Goal: Task Accomplishment & Management: Use online tool/utility

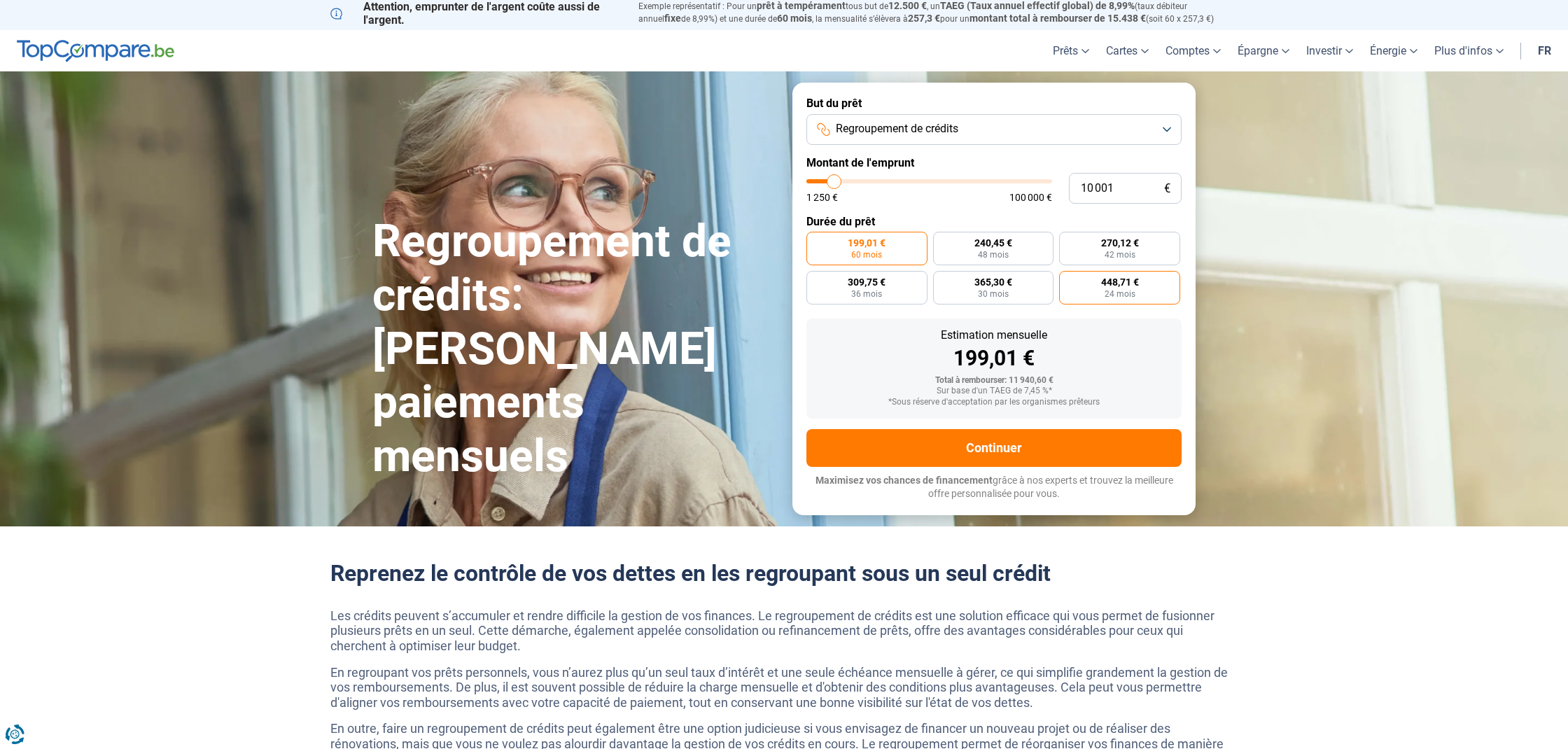
scroll to position [3, 0]
type input "10 500"
type input "10500"
type input "10 750"
type input "10750"
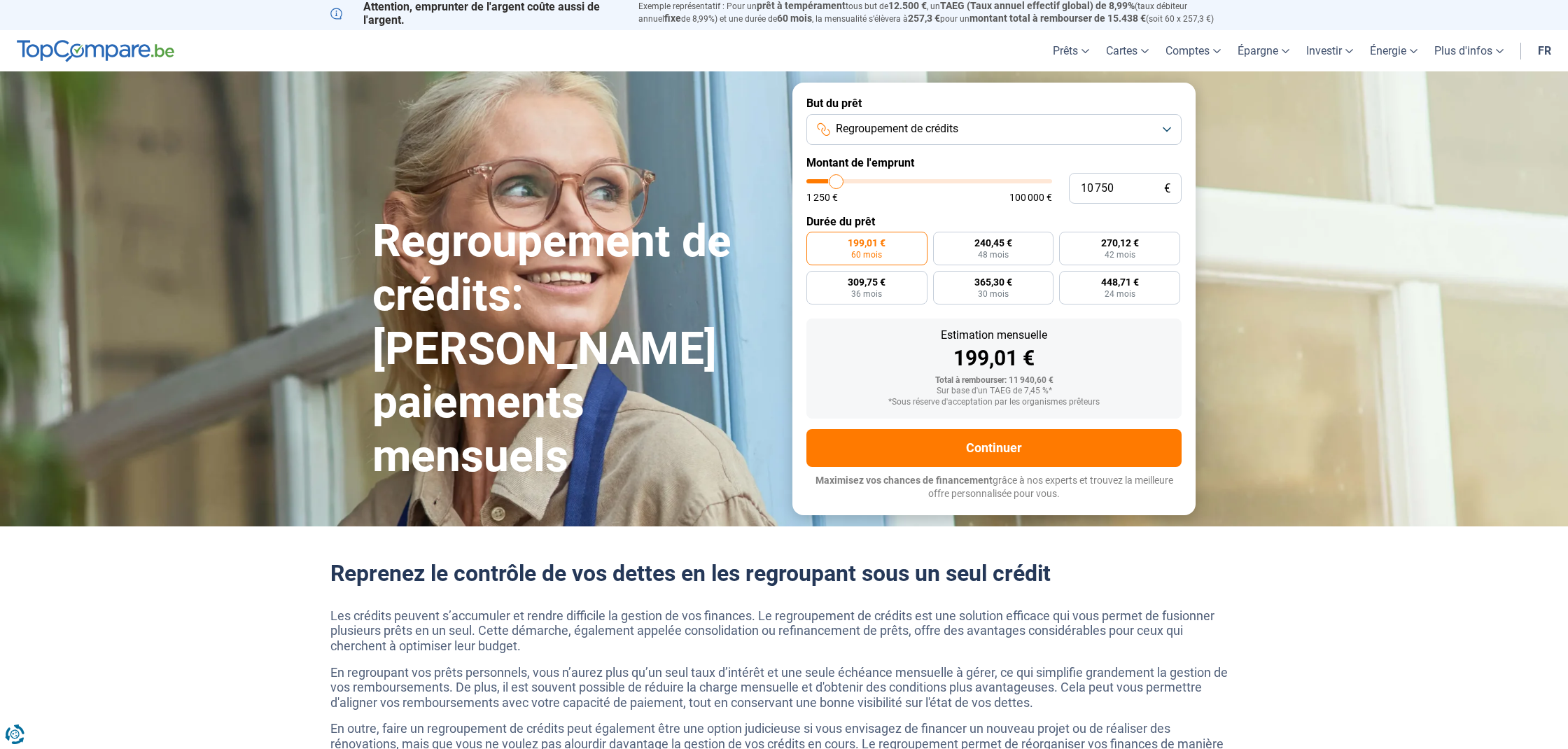
scroll to position [3, 0]
type input "11 000"
type input "11000"
type input "11 250"
type input "11250"
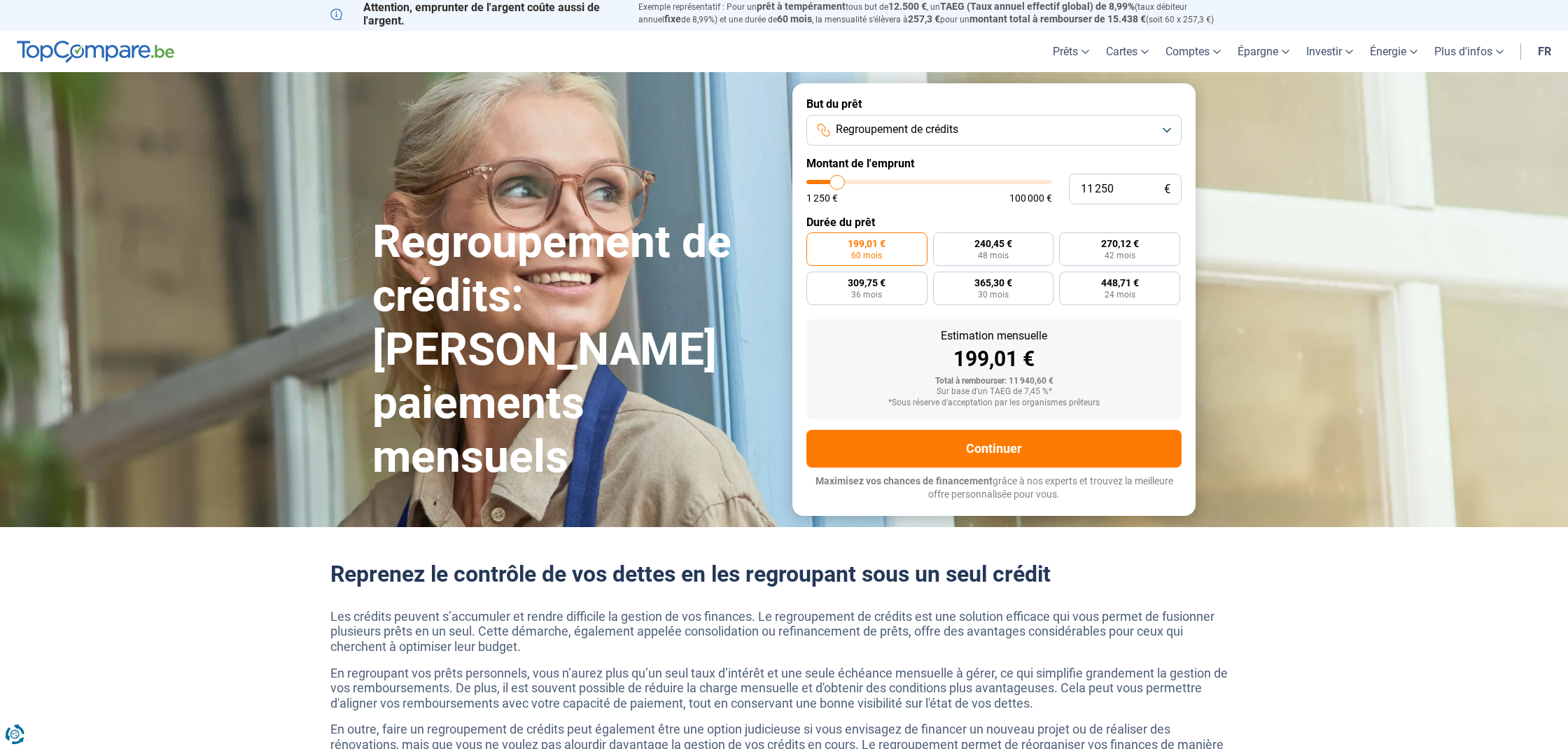
type input "11 750"
type input "11750"
type input "12 000"
type input "12000"
type input "12 250"
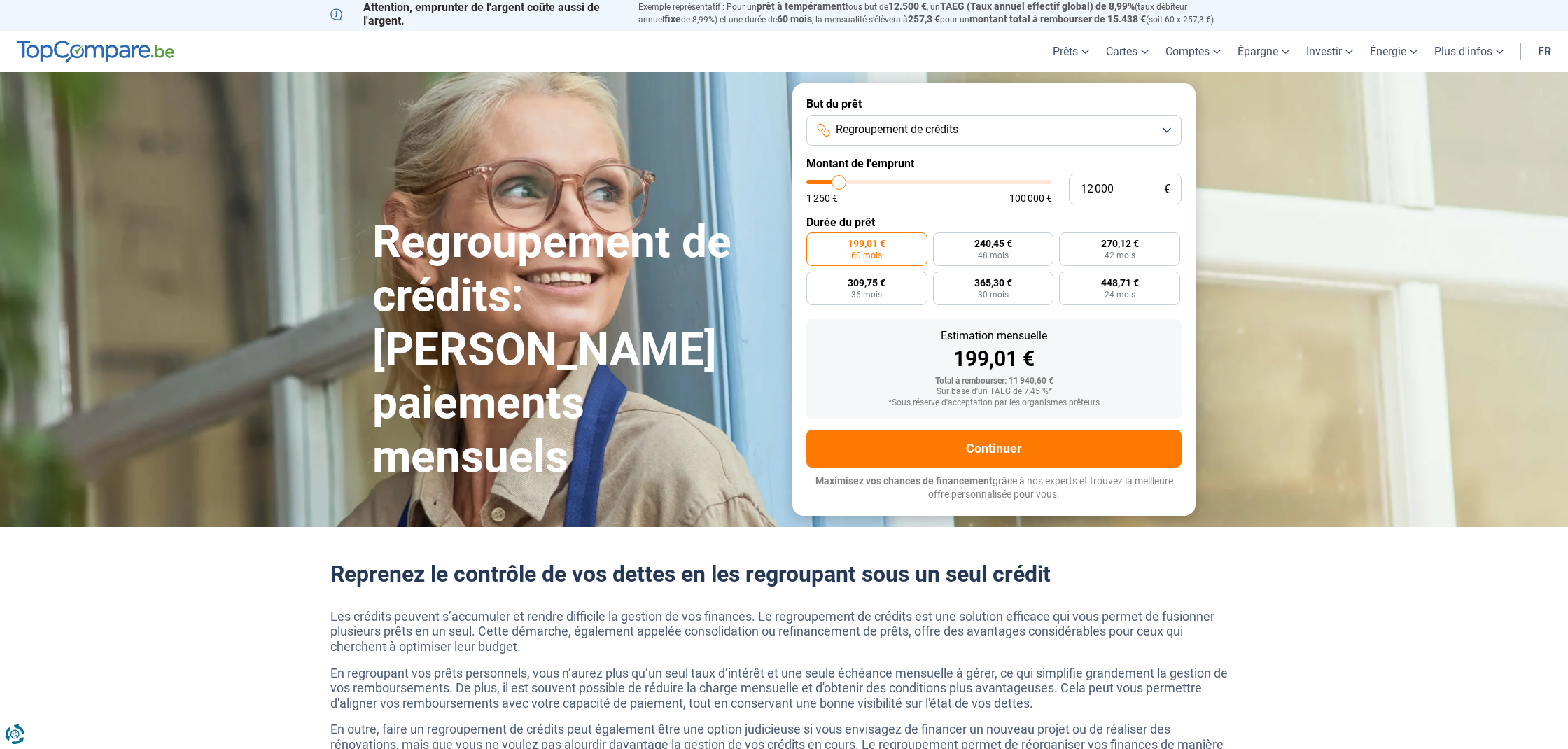
type input "12250"
type input "12 500"
type input "12500"
type input "12 750"
type input "12750"
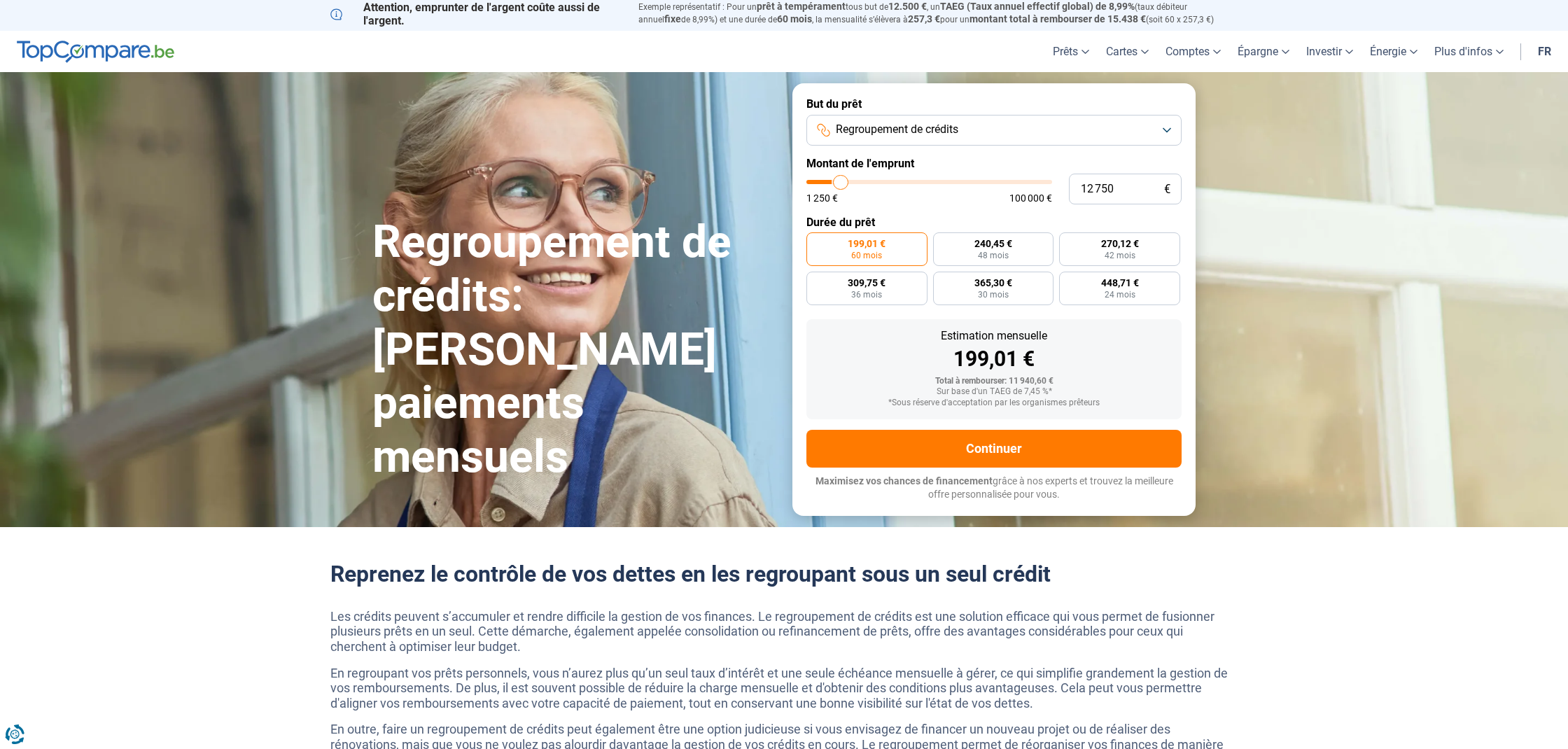
type input "13 500"
type input "13500"
type input "13 750"
type input "13750"
type input "14 000"
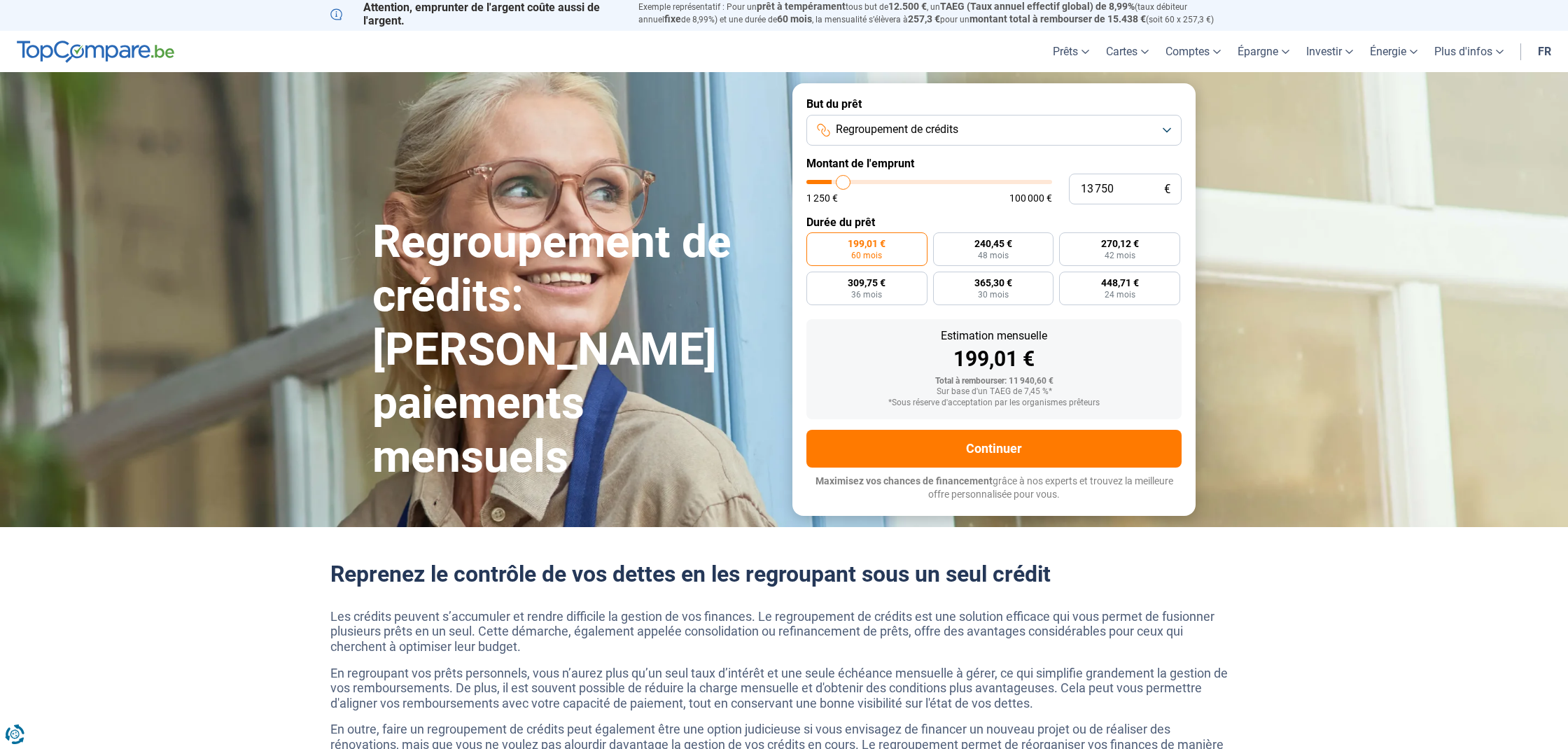
type input "14000"
type input "14 250"
type input "14250"
type input "14 750"
type input "14750"
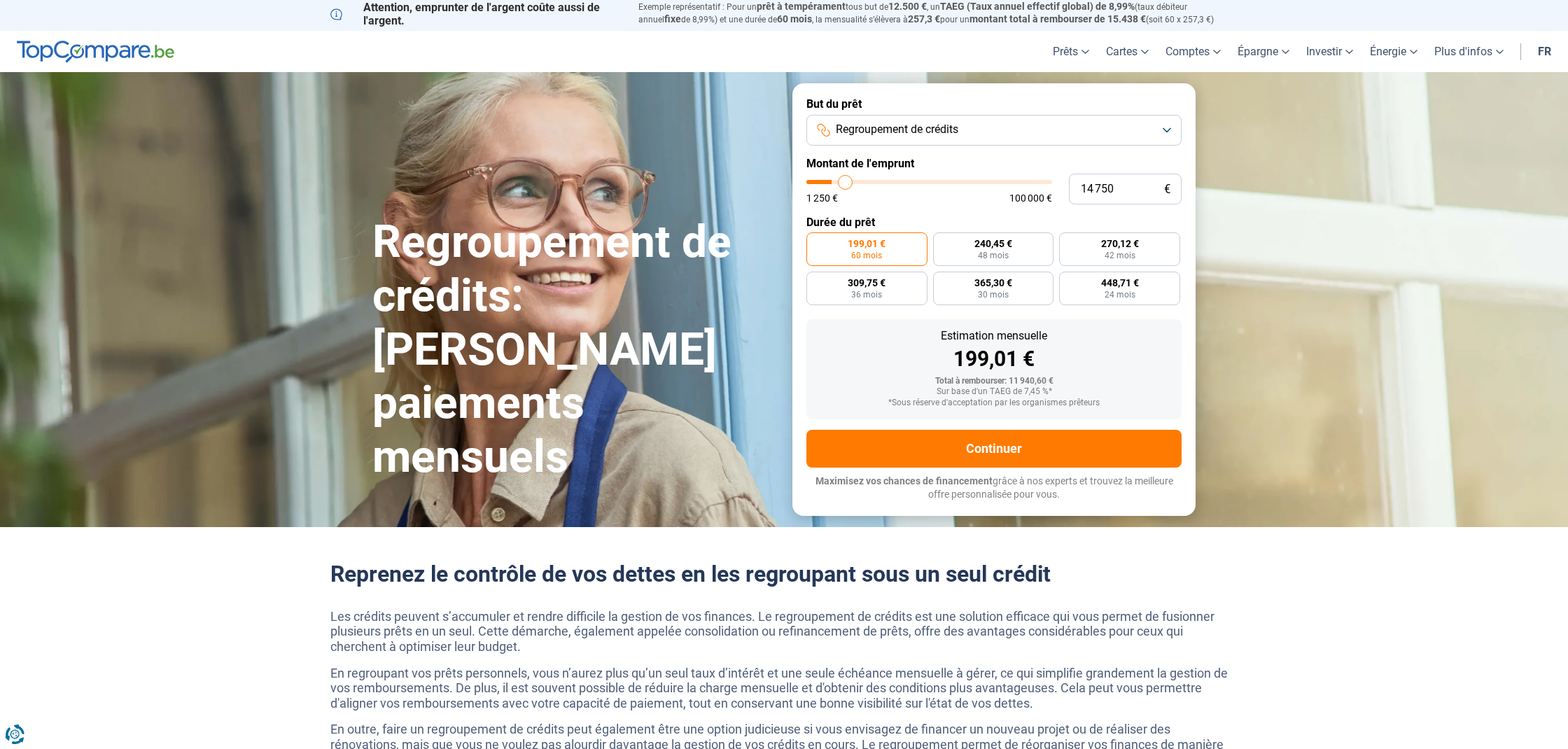
type input "15 000"
type input "15000"
type input "15 500"
type input "15500"
type input "15 750"
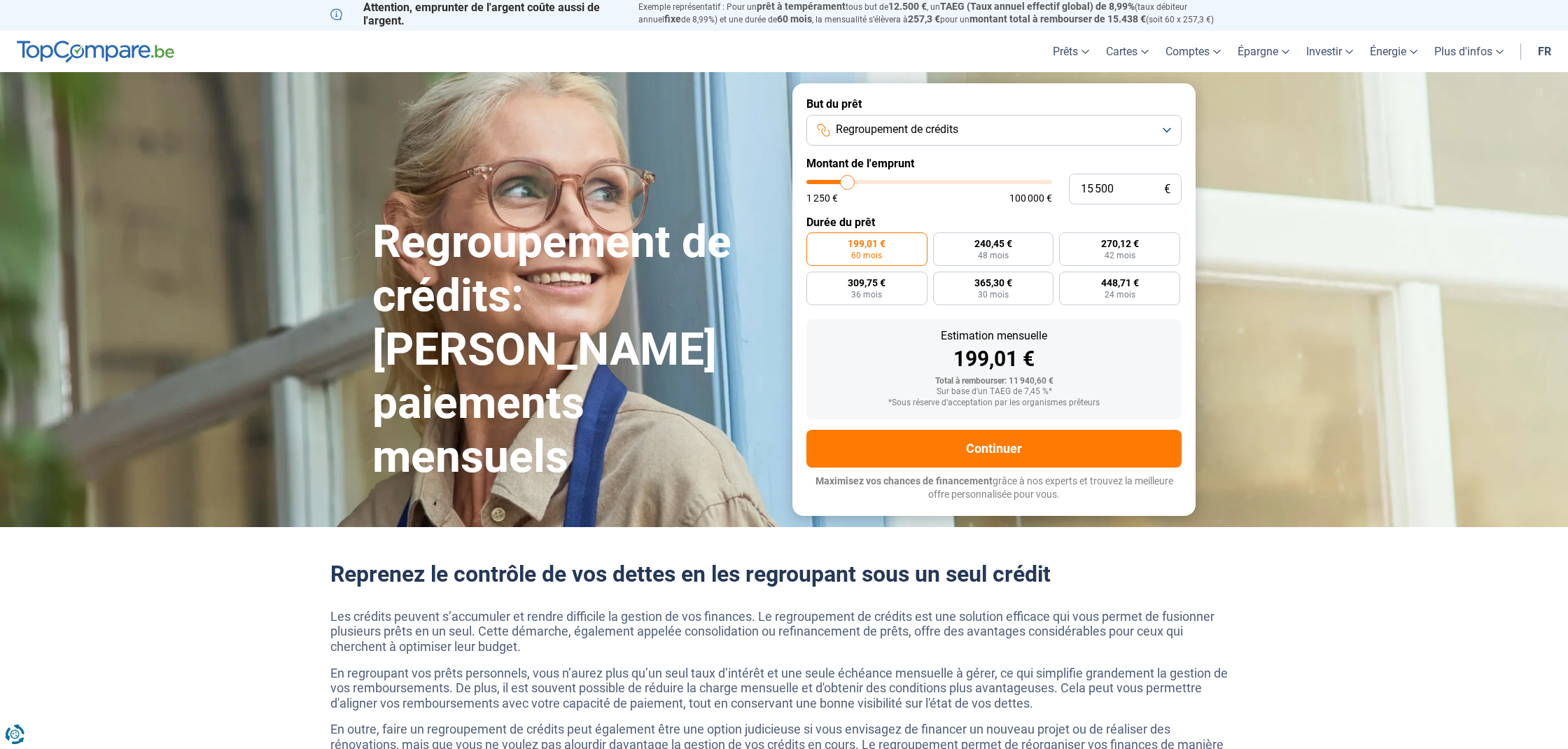
type input "15750"
type input "16 250"
type input "16250"
type input "16 500"
type input "16500"
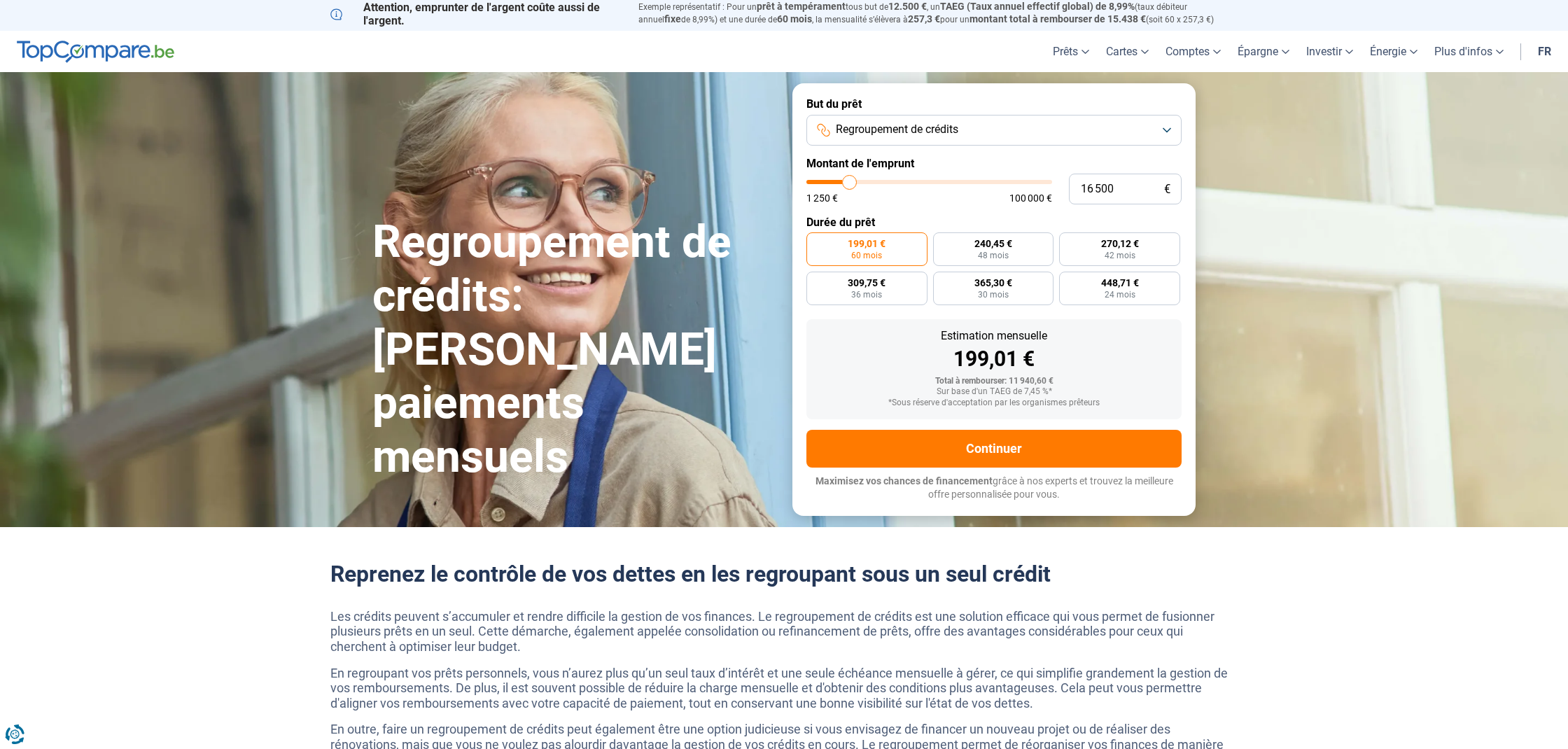
type input "16 750"
type input "16750"
type input "17 250"
type input "17250"
type input "17 750"
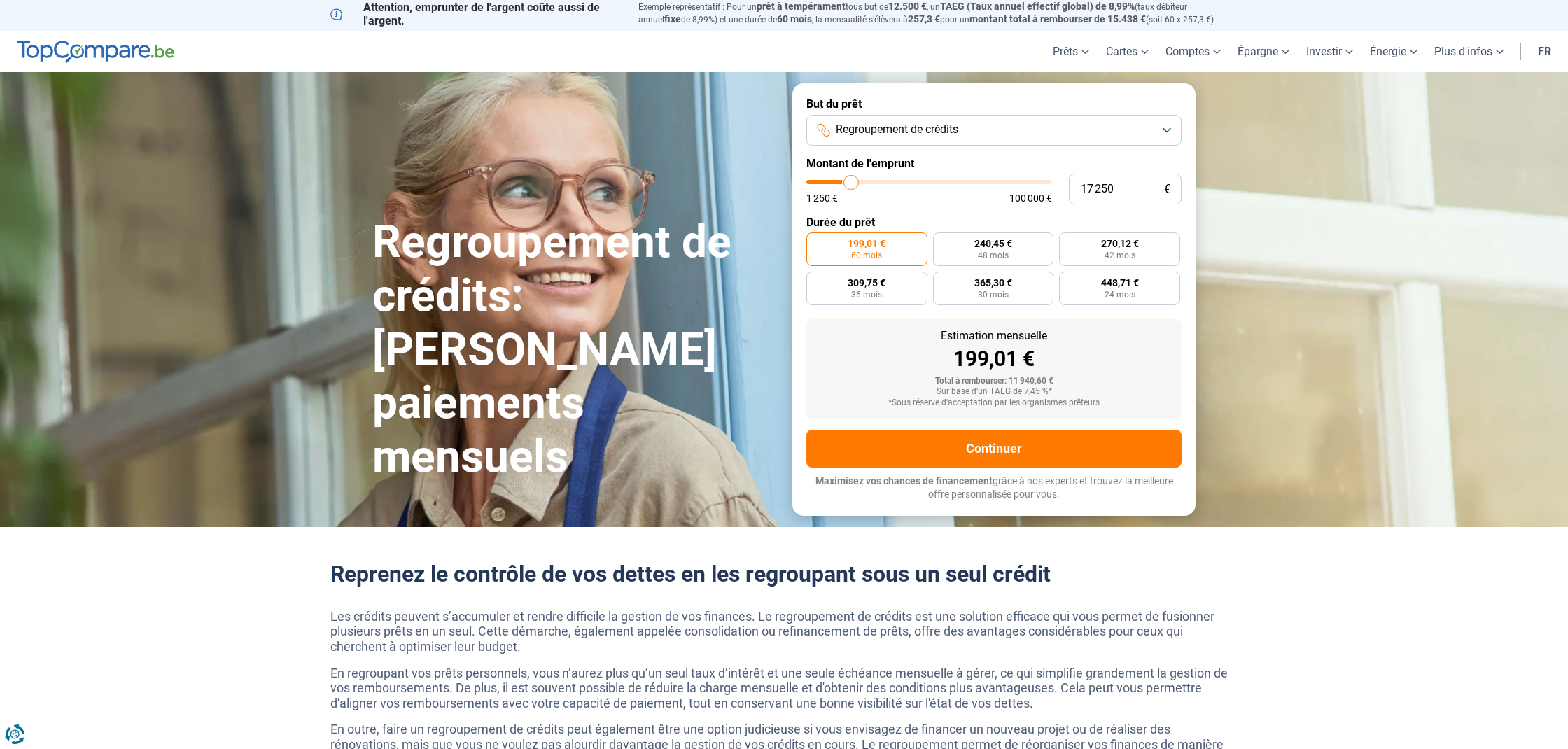
type input "17750"
type input "18 250"
type input "18250"
type input "18 750"
type input "18750"
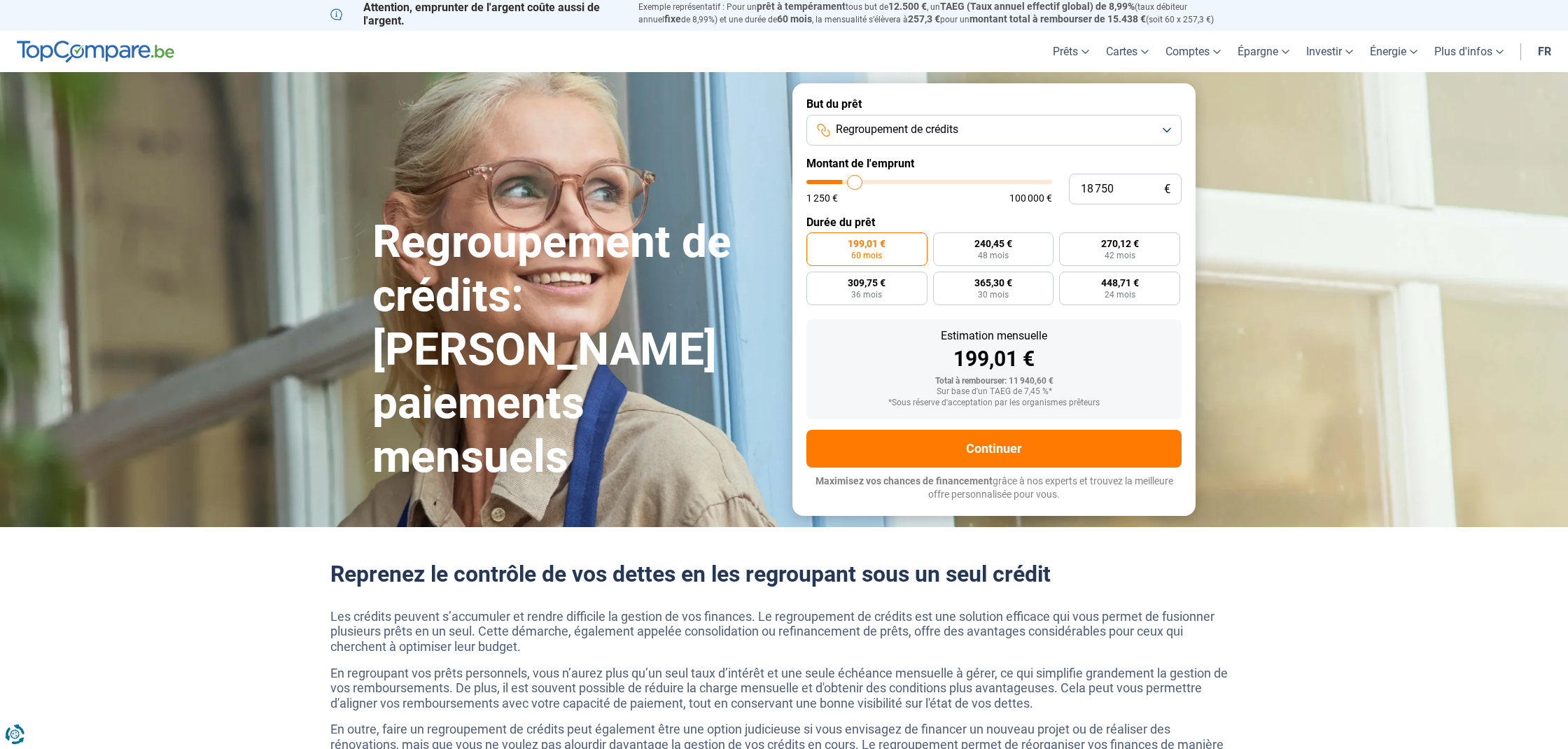
type input "19 250"
type input "19250"
type input "19 750"
type input "19750"
type input "20 500"
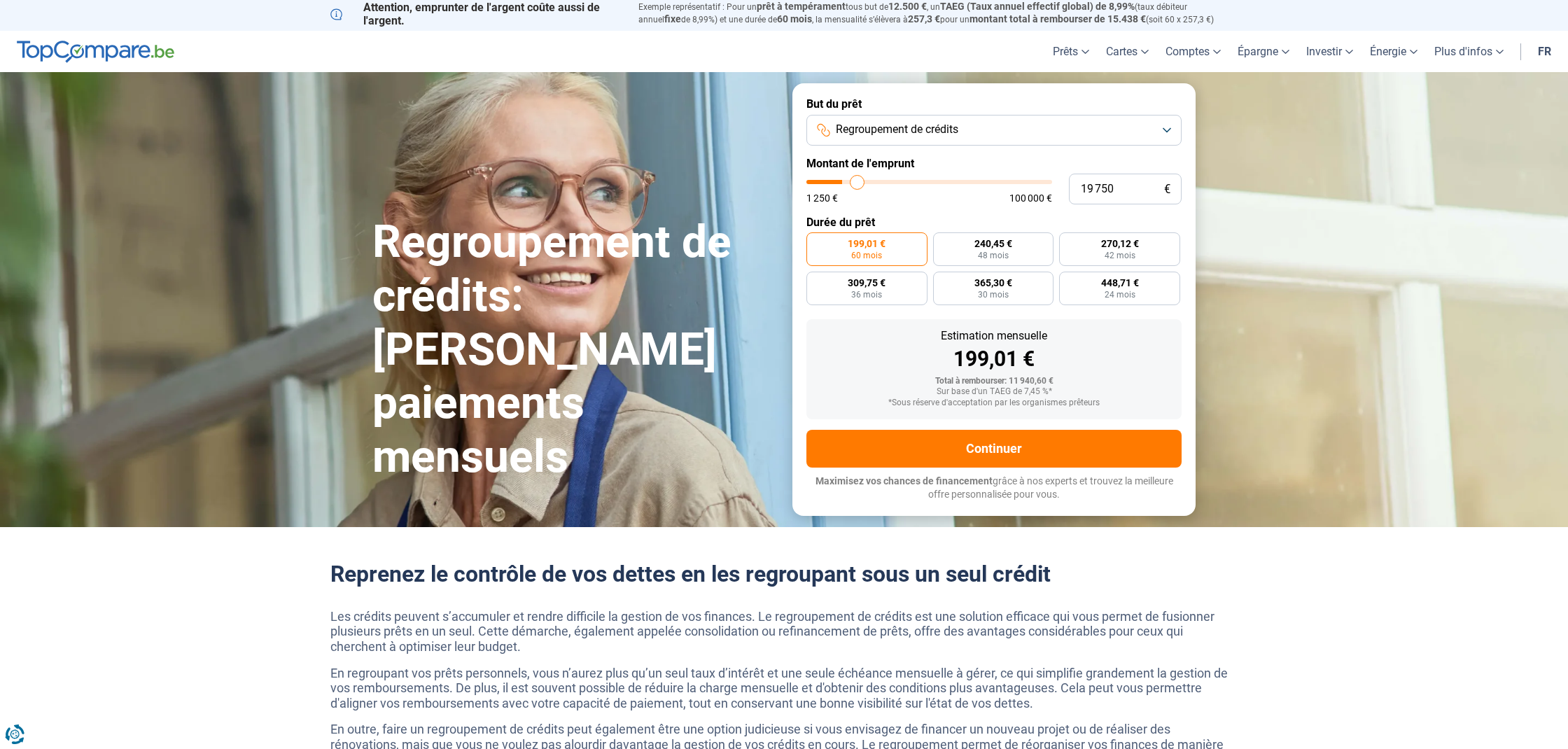
type input "20500"
type input "20 750"
type input "20750"
type input "21 000"
type input "21000"
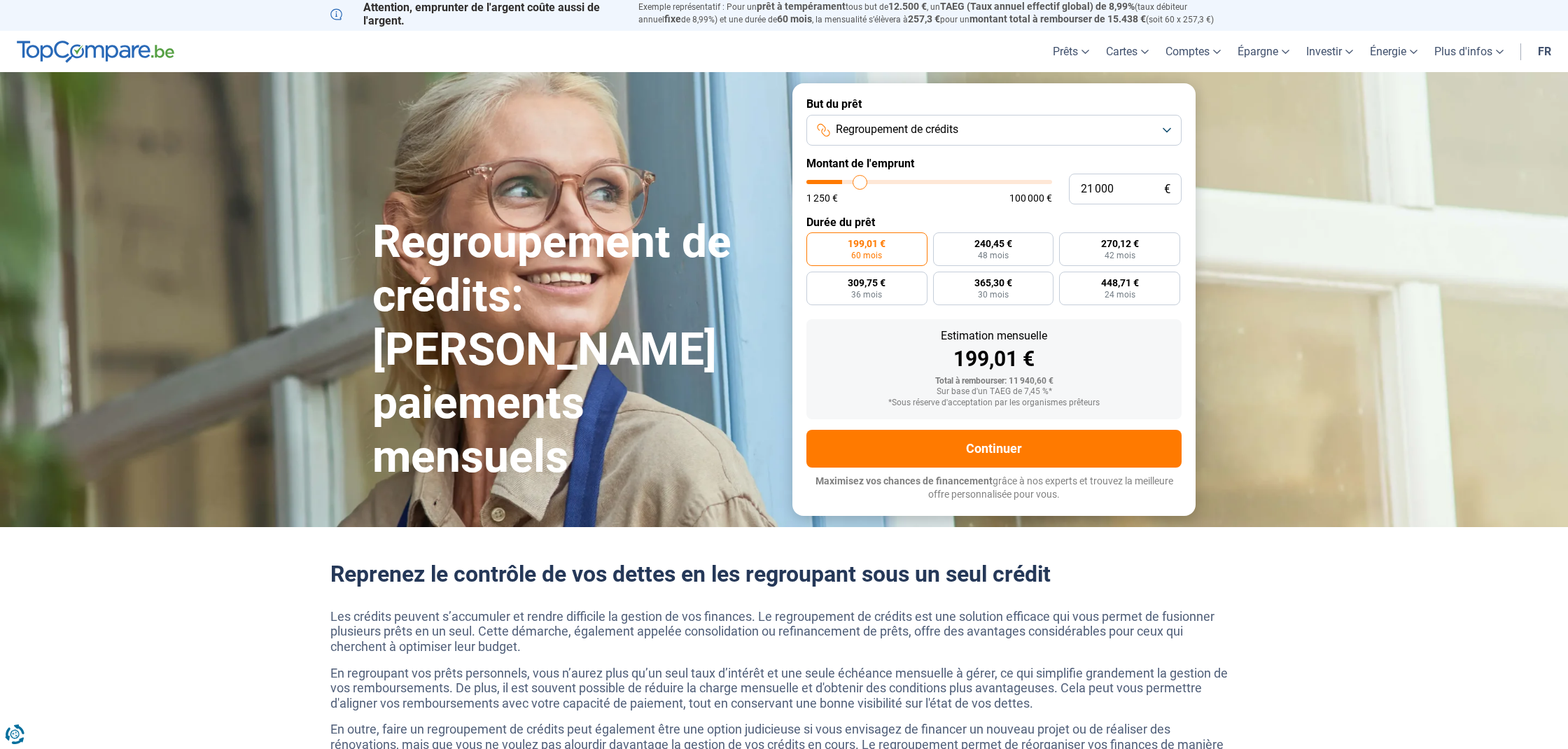
type input "21 500"
type input "21500"
type input "22 250"
type input "22250"
type input "22 750"
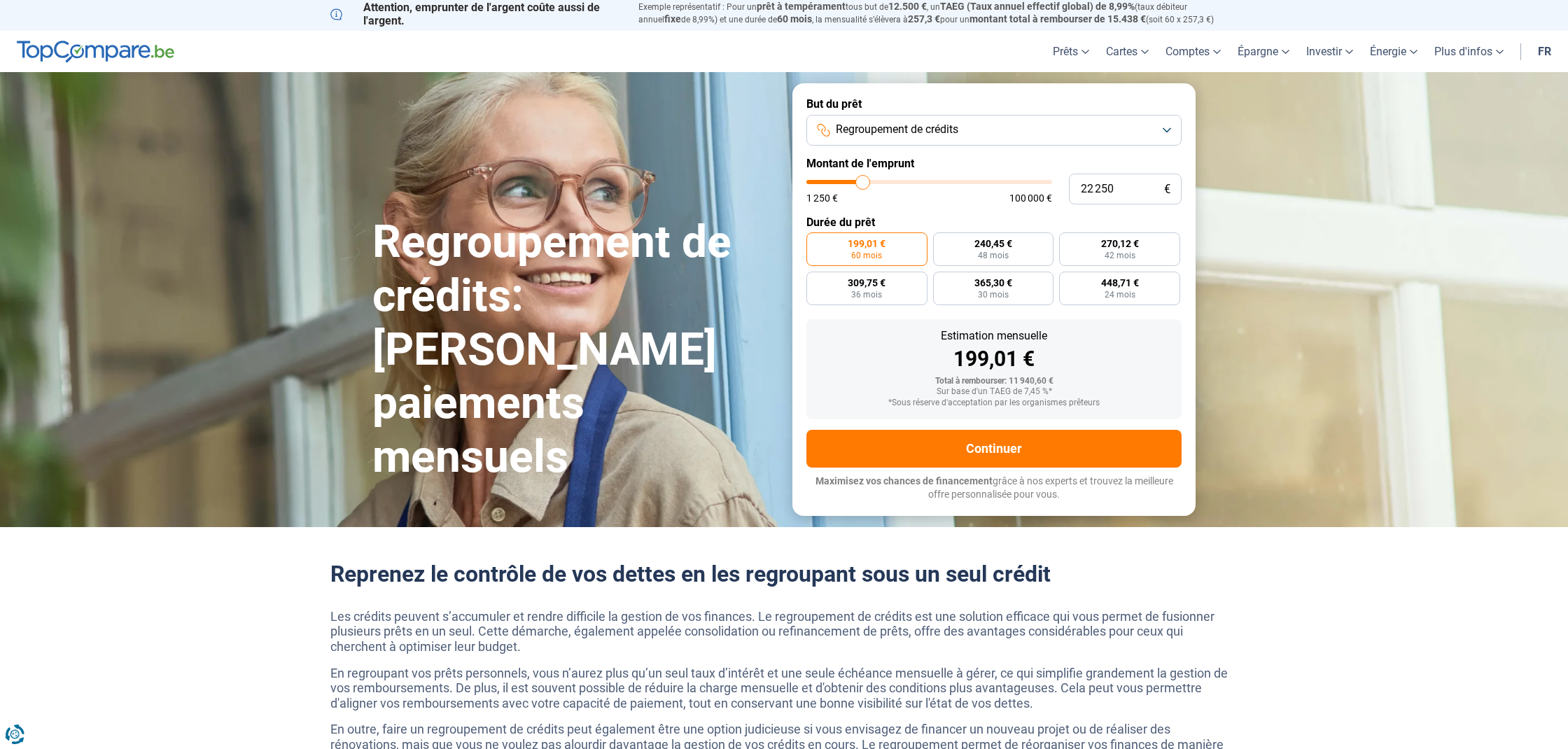
type input "22750"
type input "23 500"
type input "23500"
type input "24 250"
type input "24250"
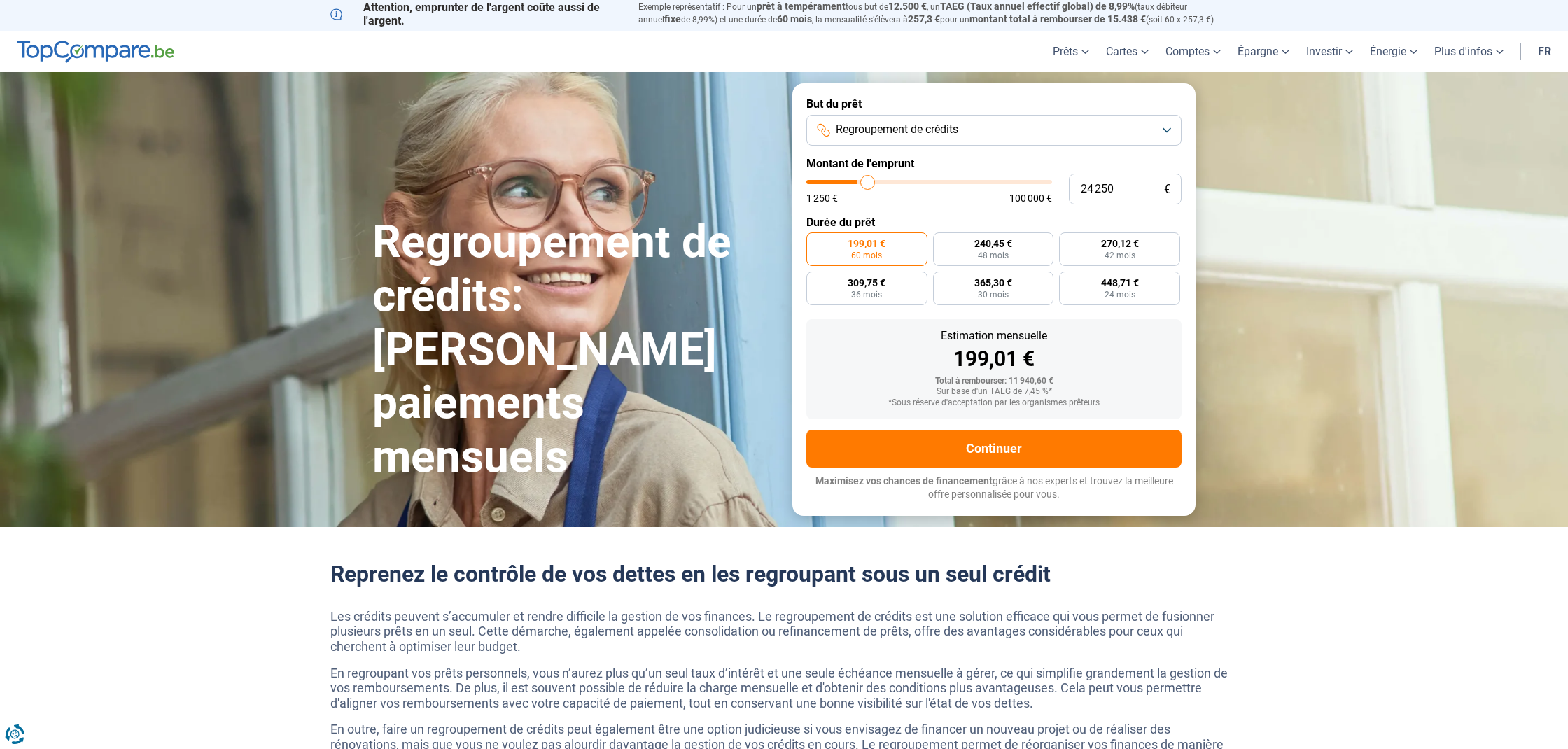
type input "25 250"
type input "25250"
type input "25 750"
type input "25750"
type input "26 750"
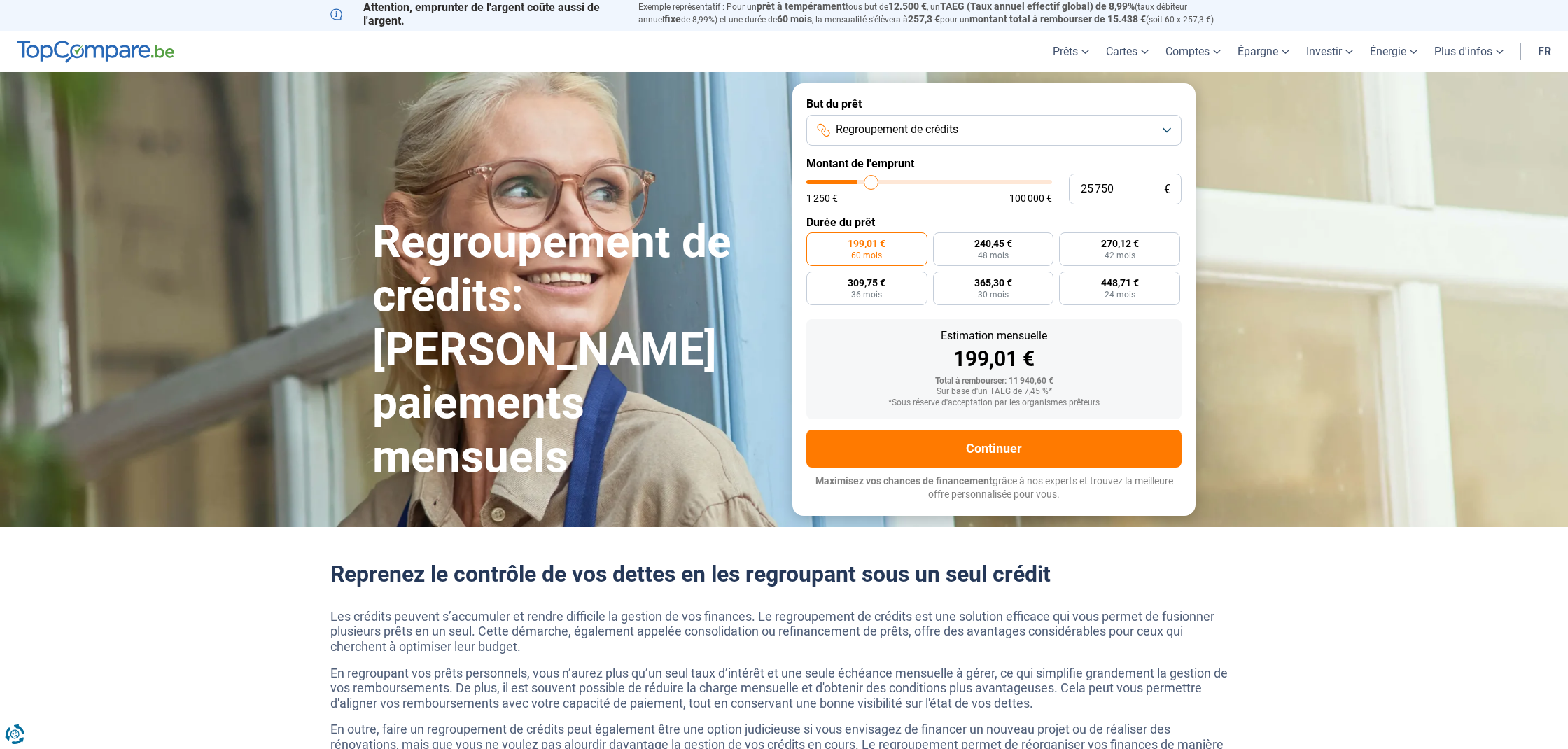
type input "26750"
type input "27 250"
type input "27250"
type input "28 250"
type input "28250"
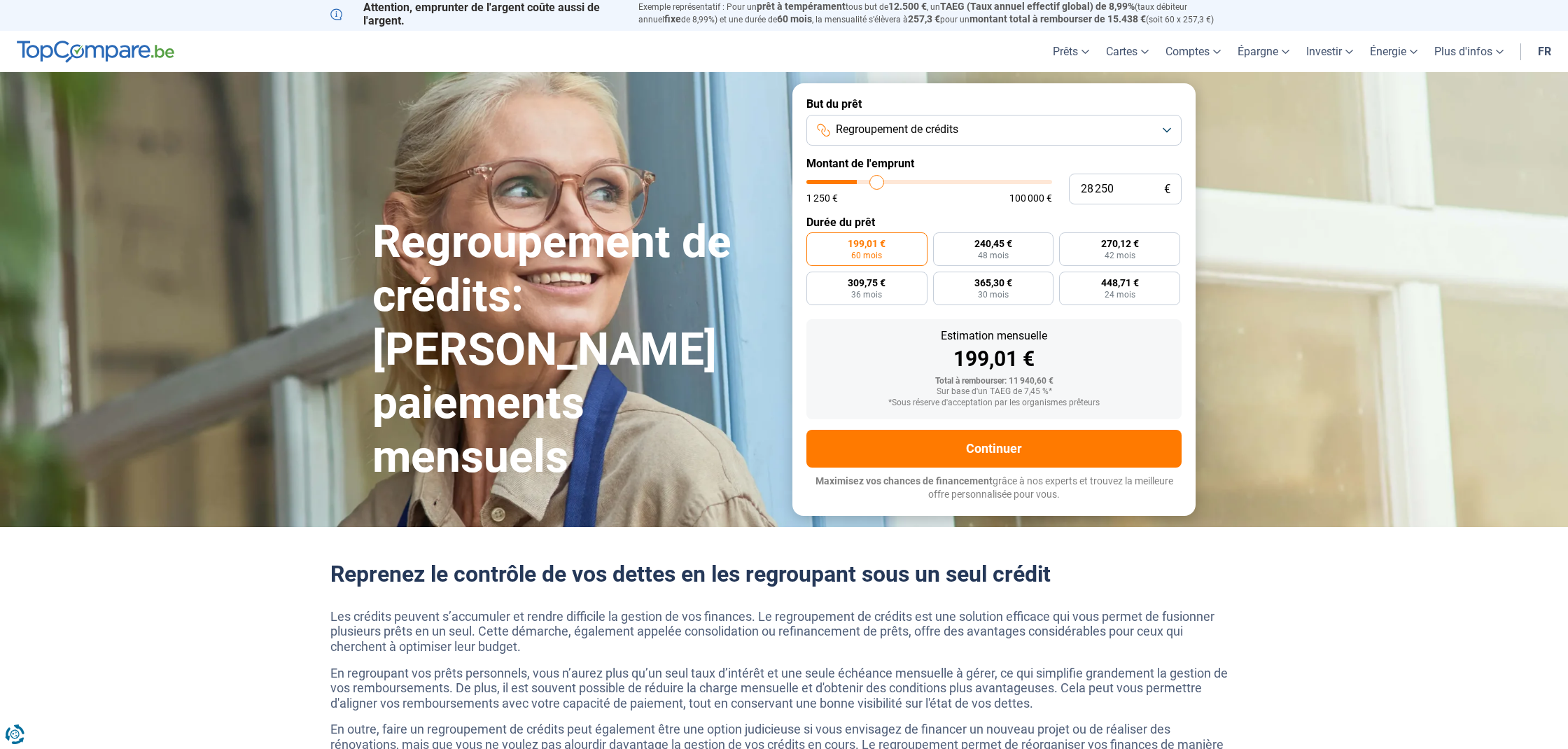
type input "29 000"
type input "29000"
type input "30 250"
type input "30250"
type input "31 750"
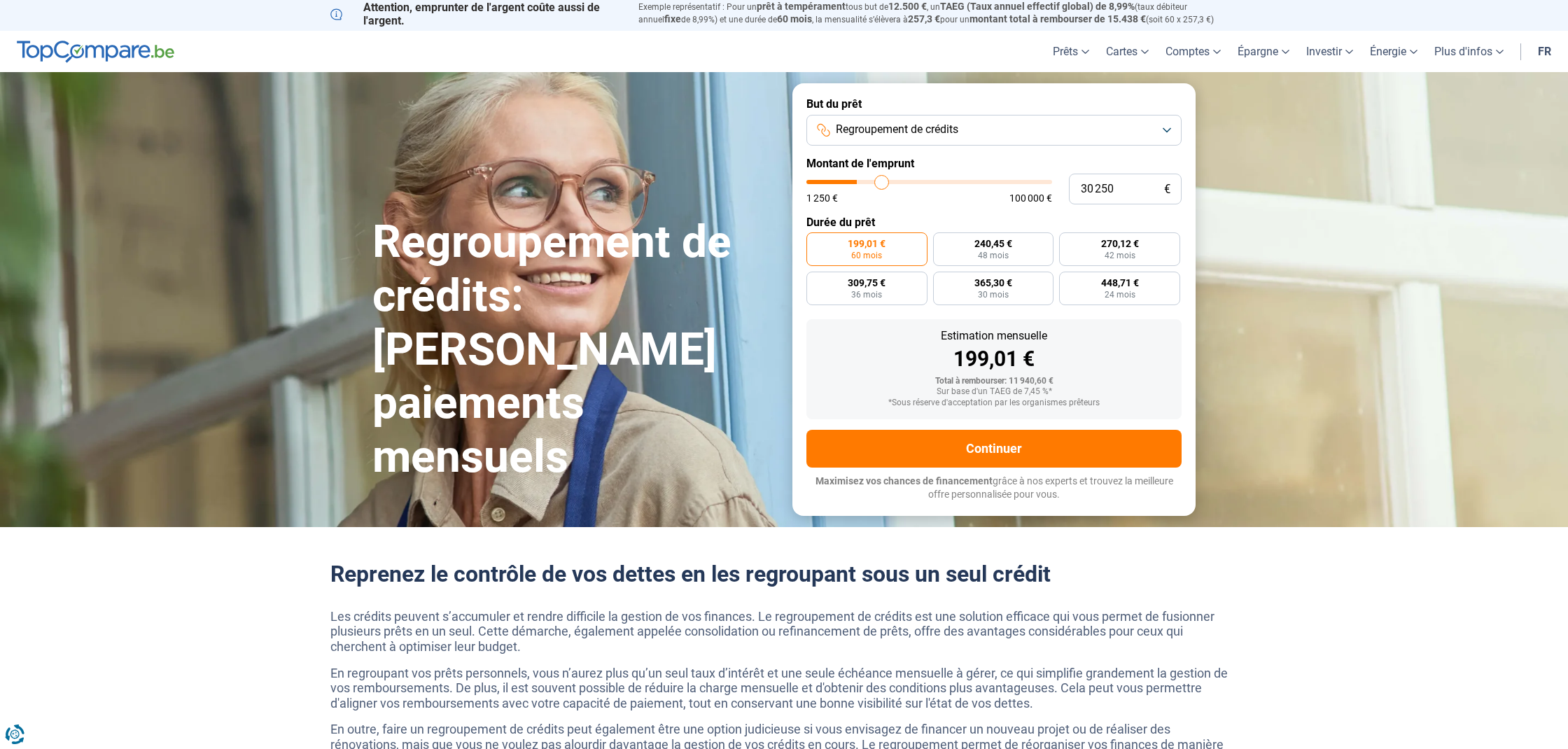
type input "31750"
type input "32 500"
type input "32500"
type input "34 000"
type input "34000"
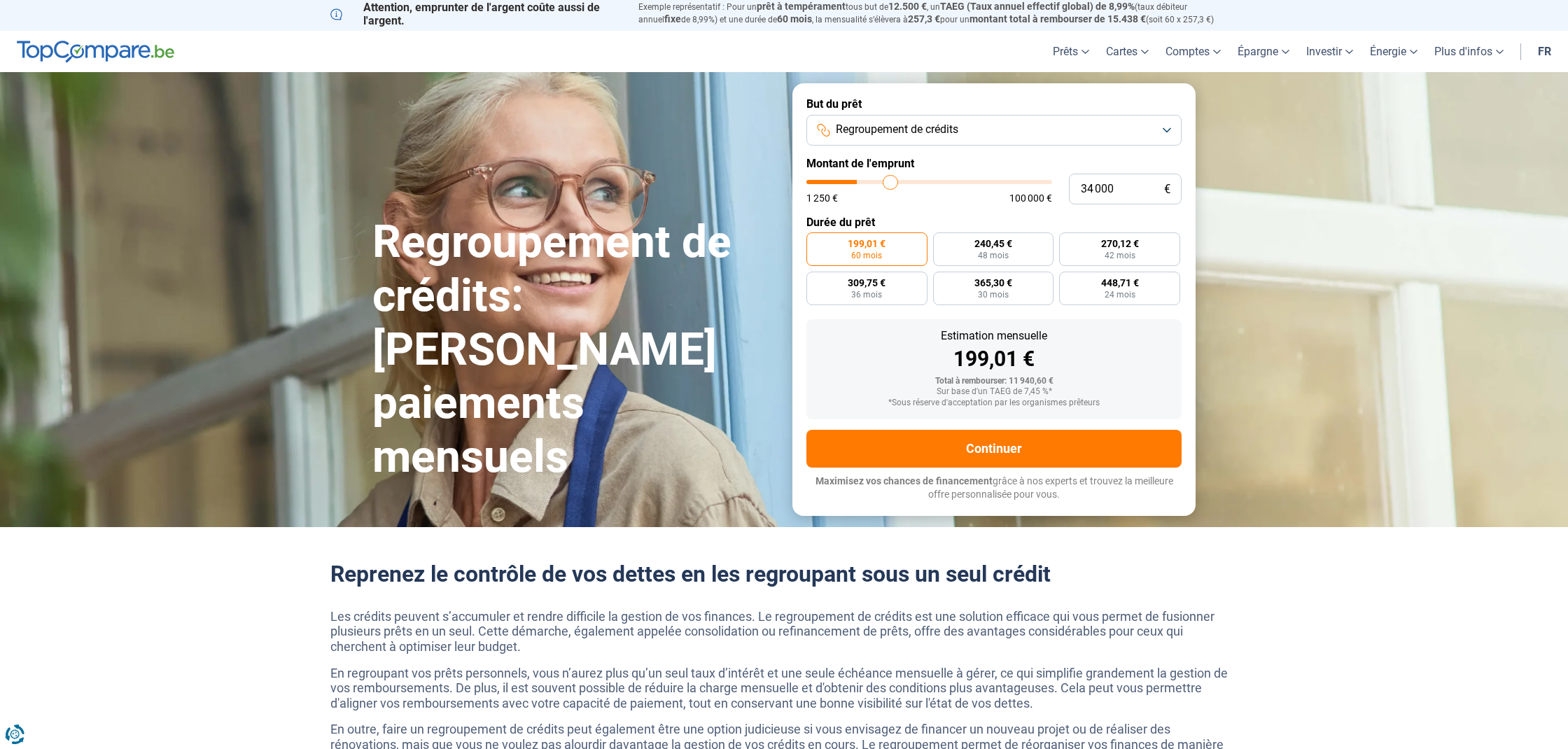
type input "35 000"
type input "35000"
type input "35 750"
type input "35750"
type input "37 000"
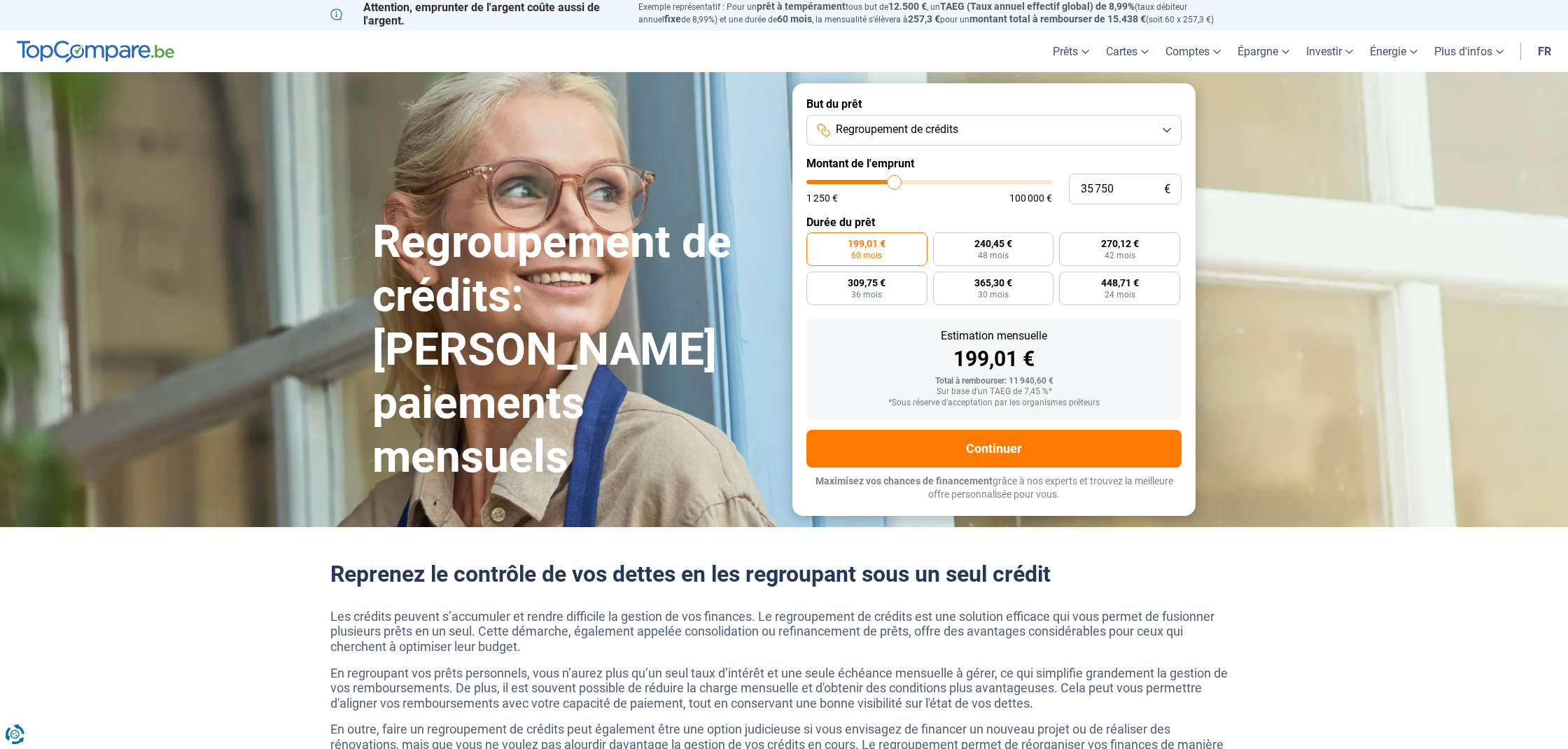
type input "37000"
type input "37 750"
type input "37750"
type input "38 750"
type input "38750"
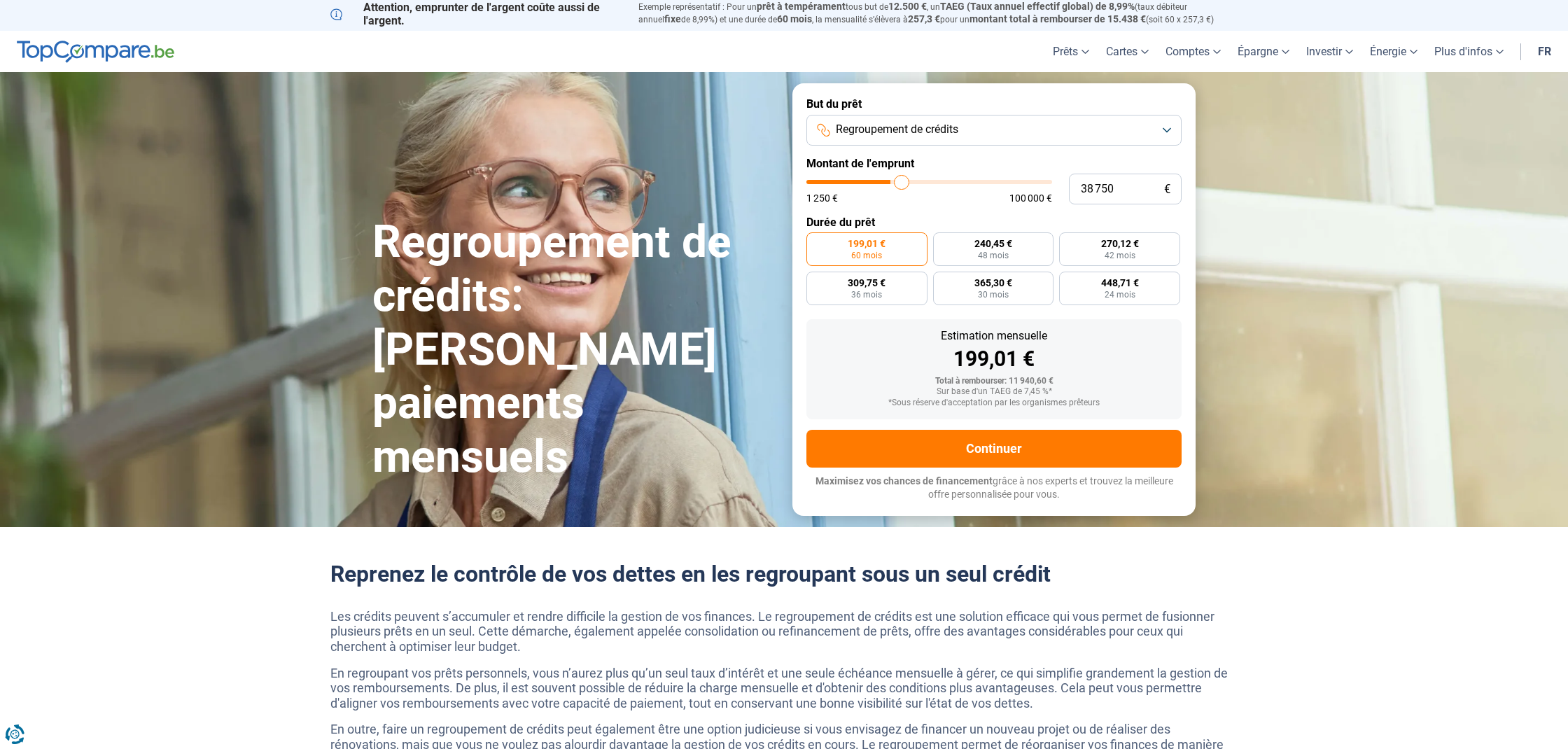
type input "39 250"
type input "39250"
type input "40 000"
type input "40000"
type input "41 000"
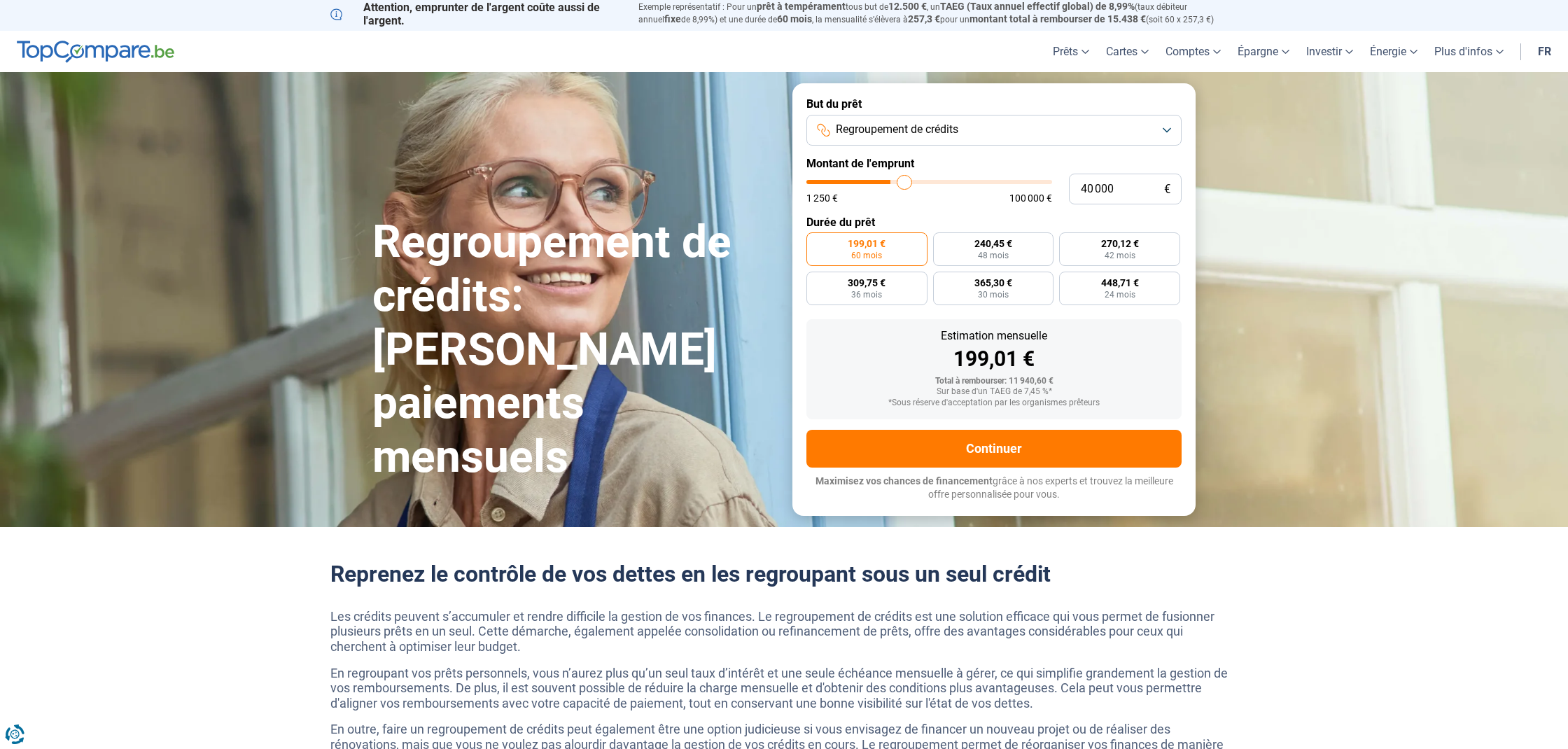
type input "41000"
type input "41 750"
type input "41750"
type input "43 000"
type input "43000"
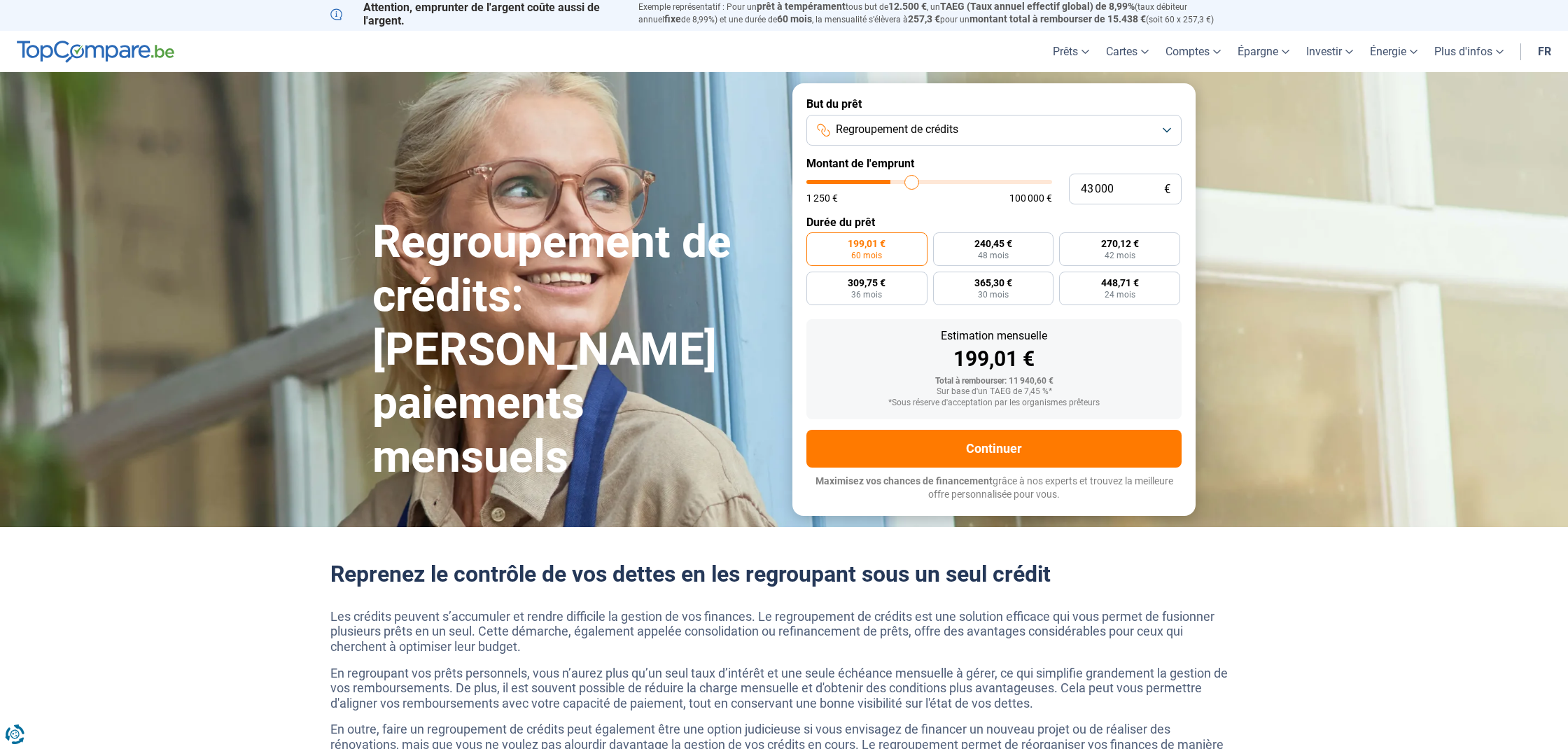
type input "43 250"
type input "43250"
type input "43 750"
type input "43750"
type input "44 250"
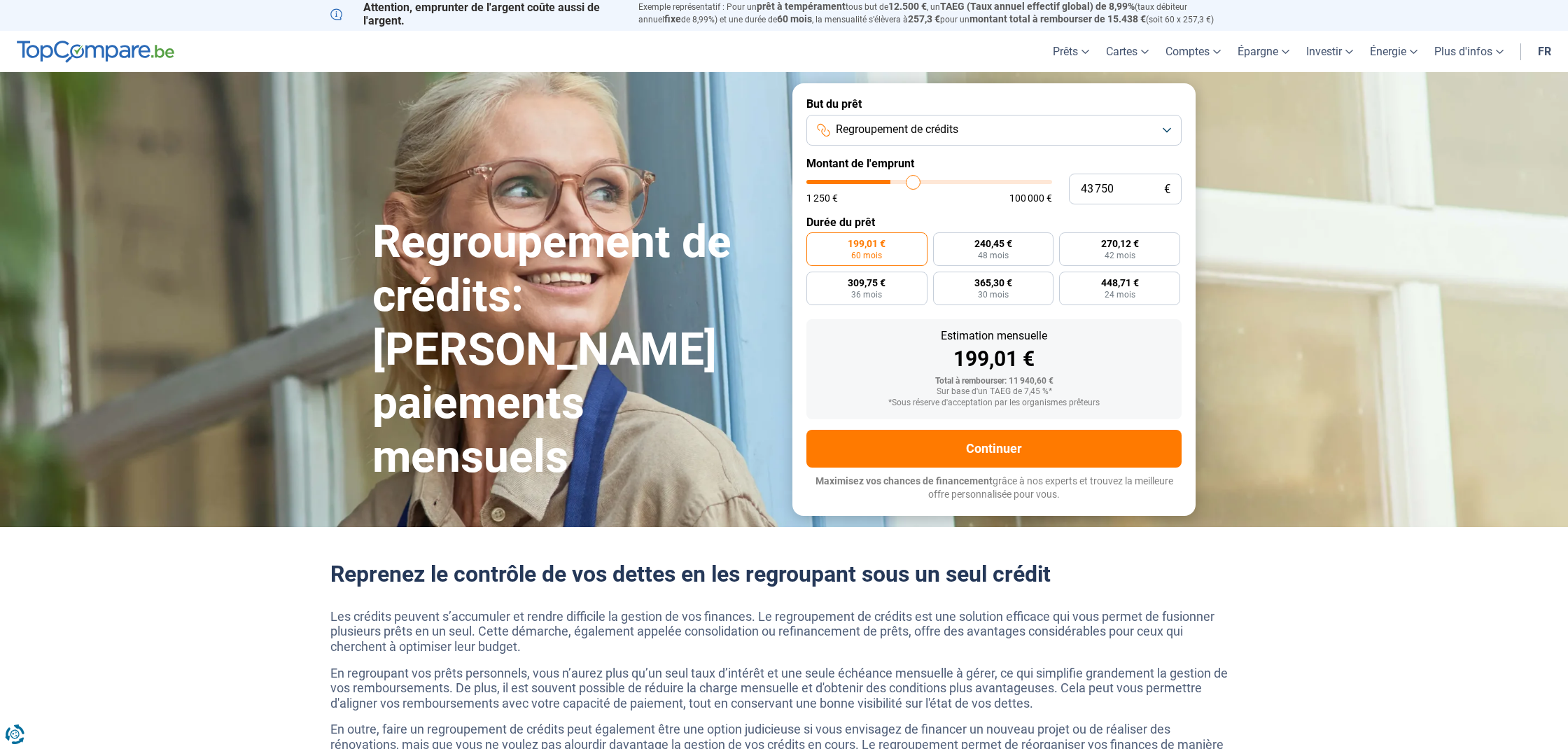
type input "44250"
type input "44 500"
type input "44500"
type input "44 750"
type input "44750"
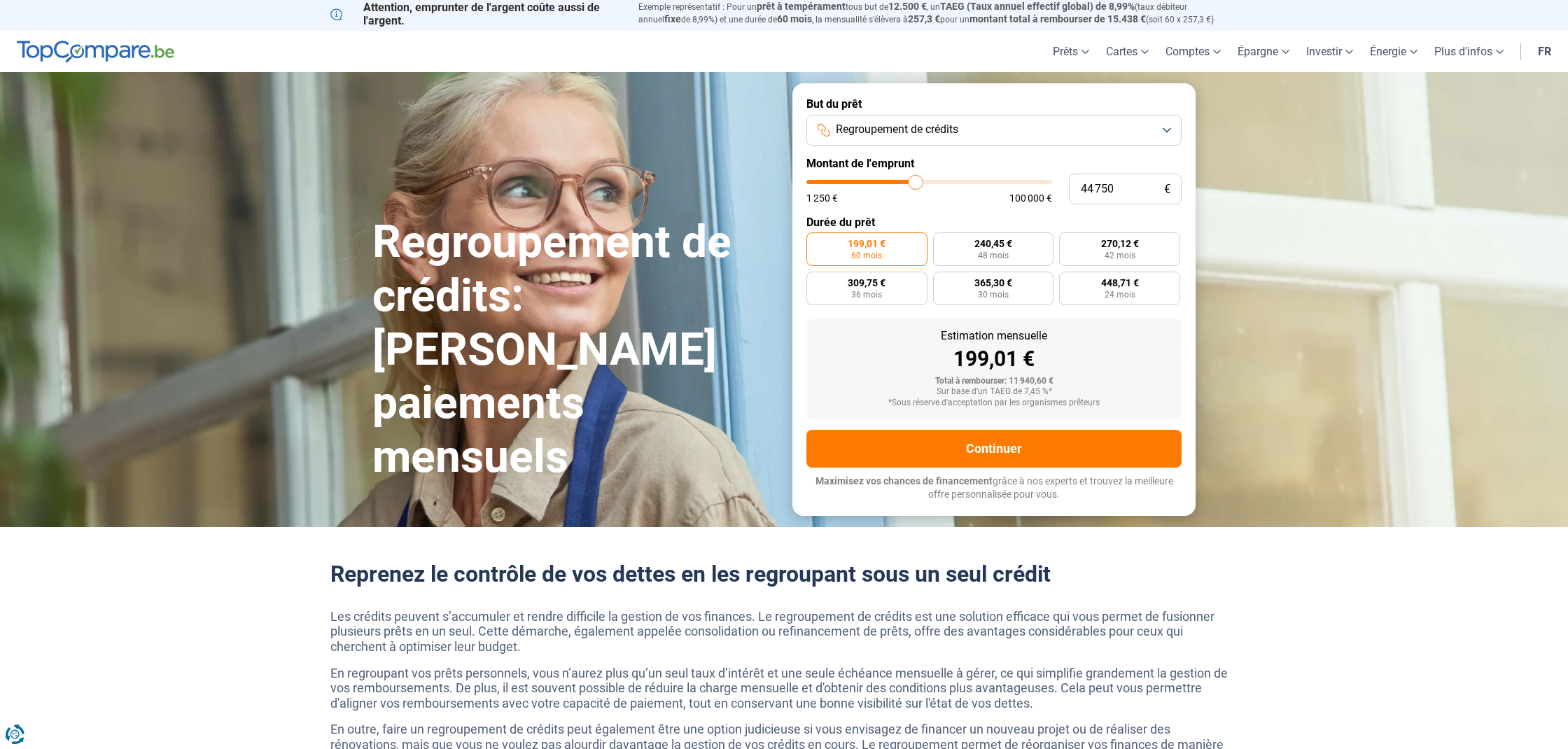
type input "45 000"
type input "45000"
type input "45 250"
type input "45250"
type input "45 750"
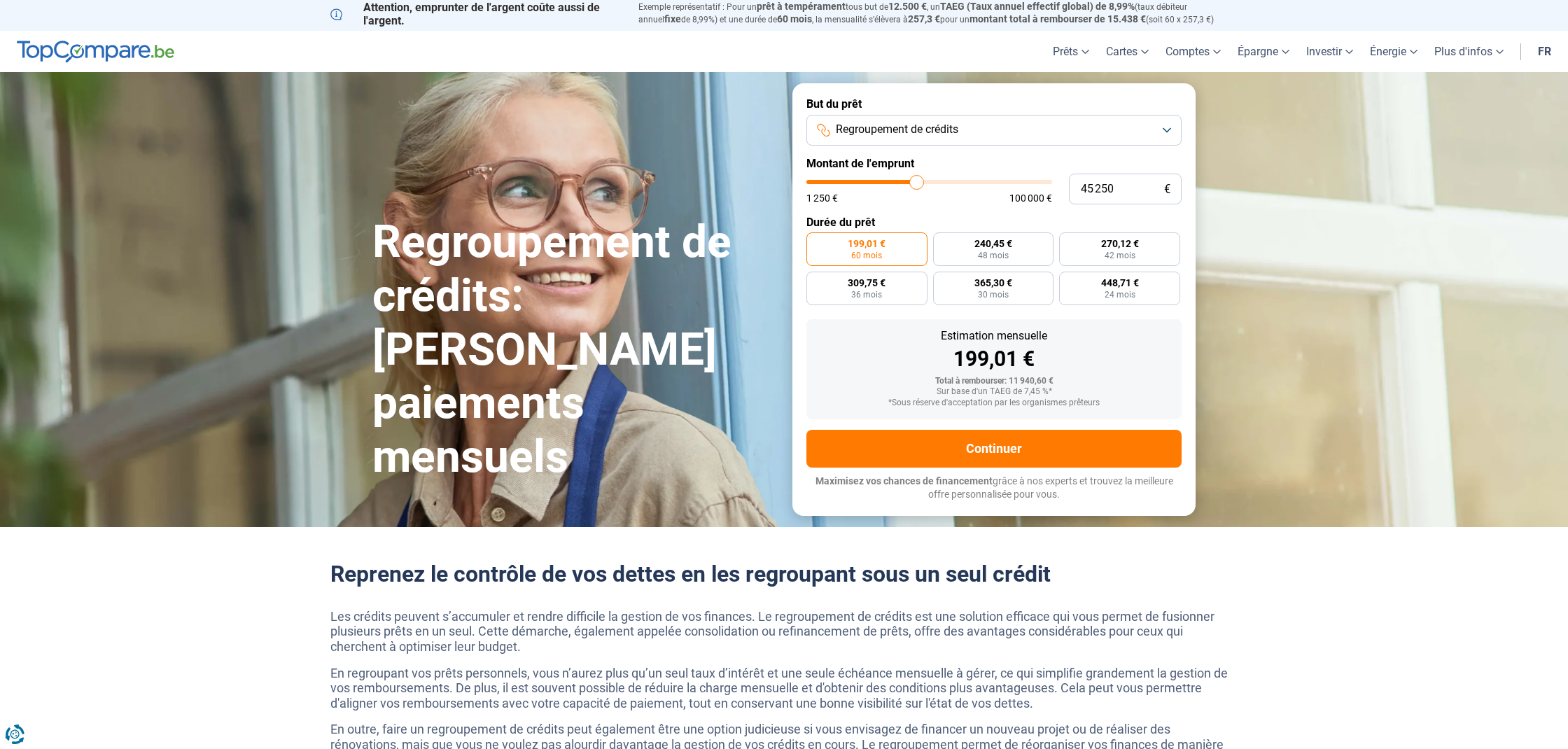
type input "45750"
type input "46 000"
type input "46000"
type input "46 250"
type input "46250"
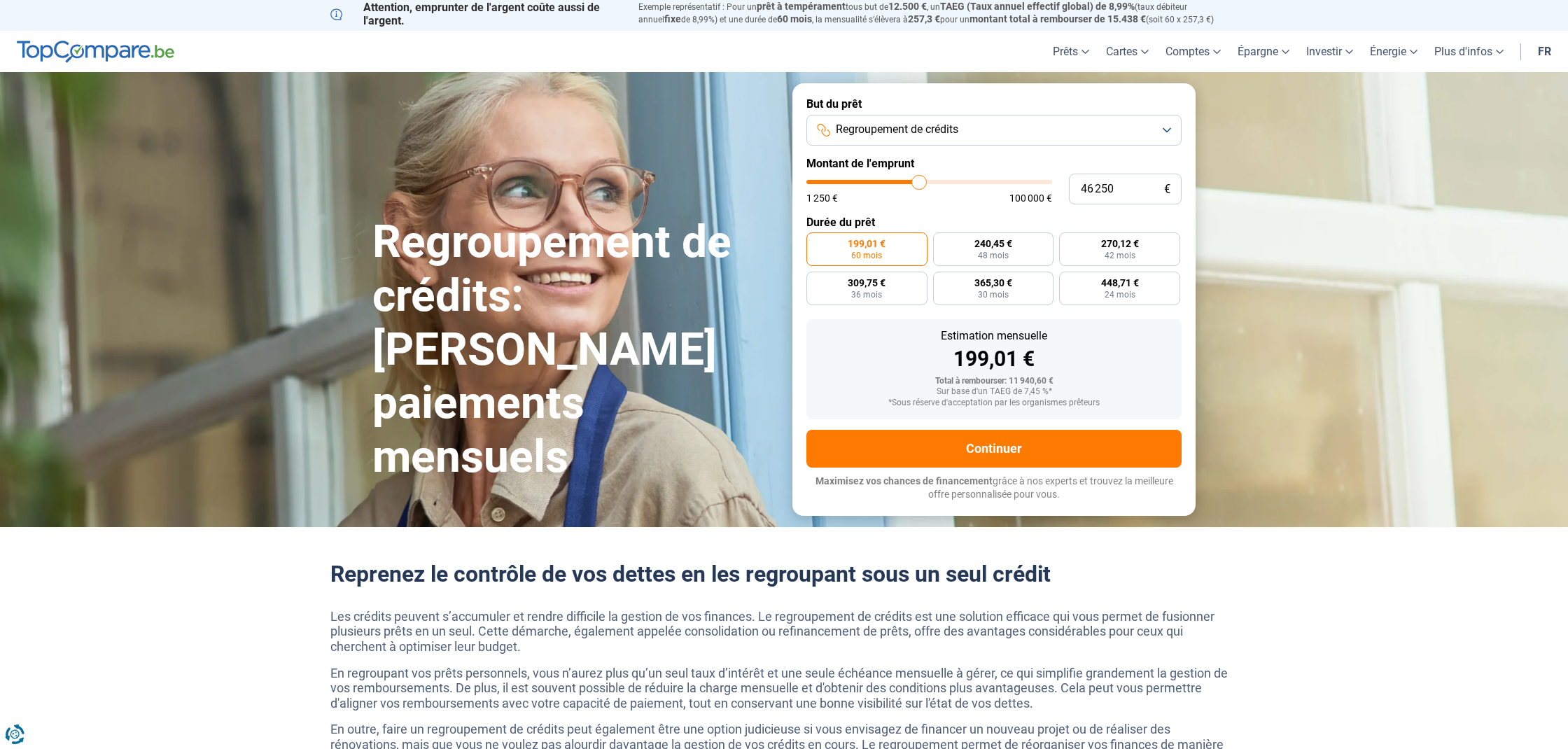
type input "46 500"
type input "46500"
type input "46 750"
type input "46750"
type input "47 250"
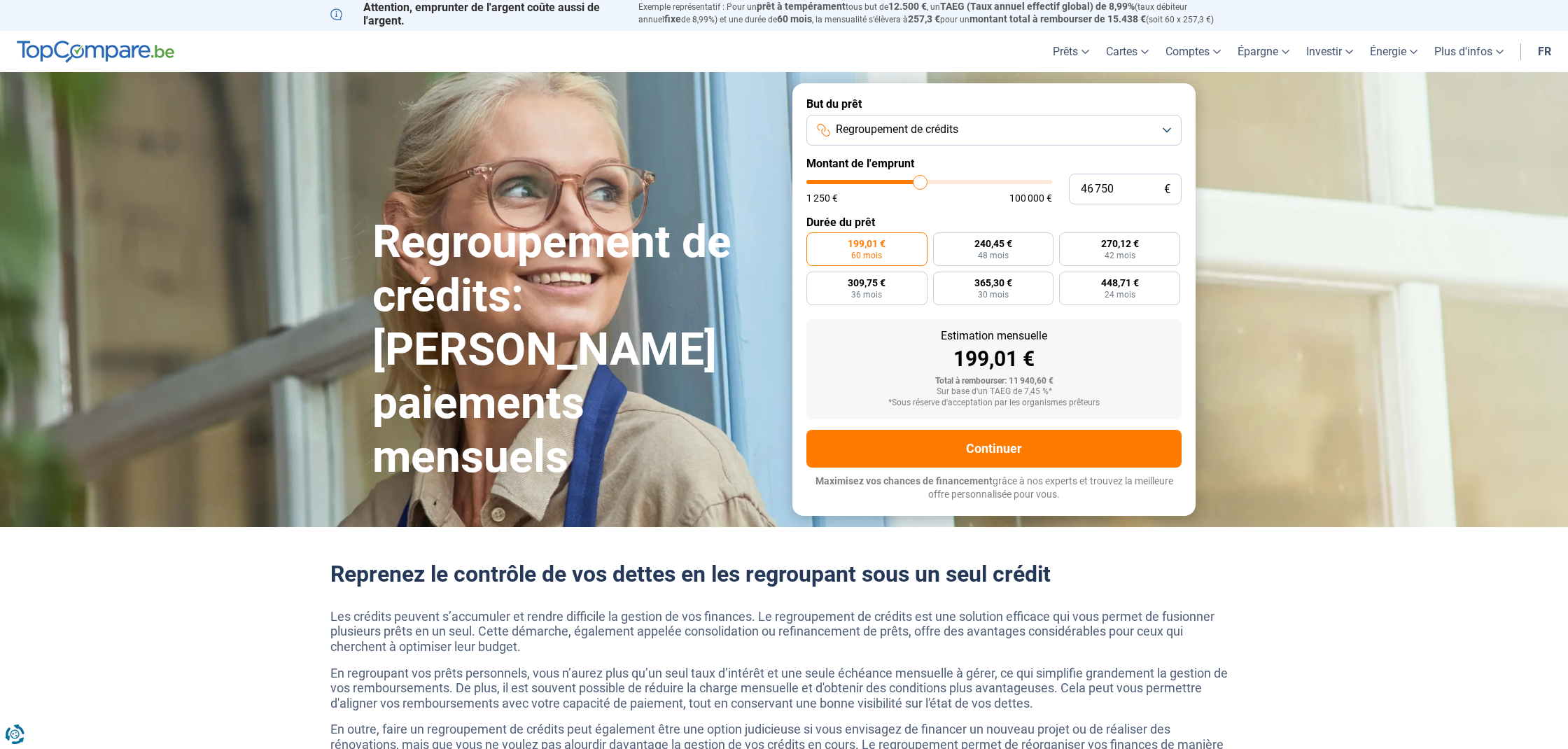
type input "47250"
type input "47 500"
type input "47500"
type input "47 750"
type input "47750"
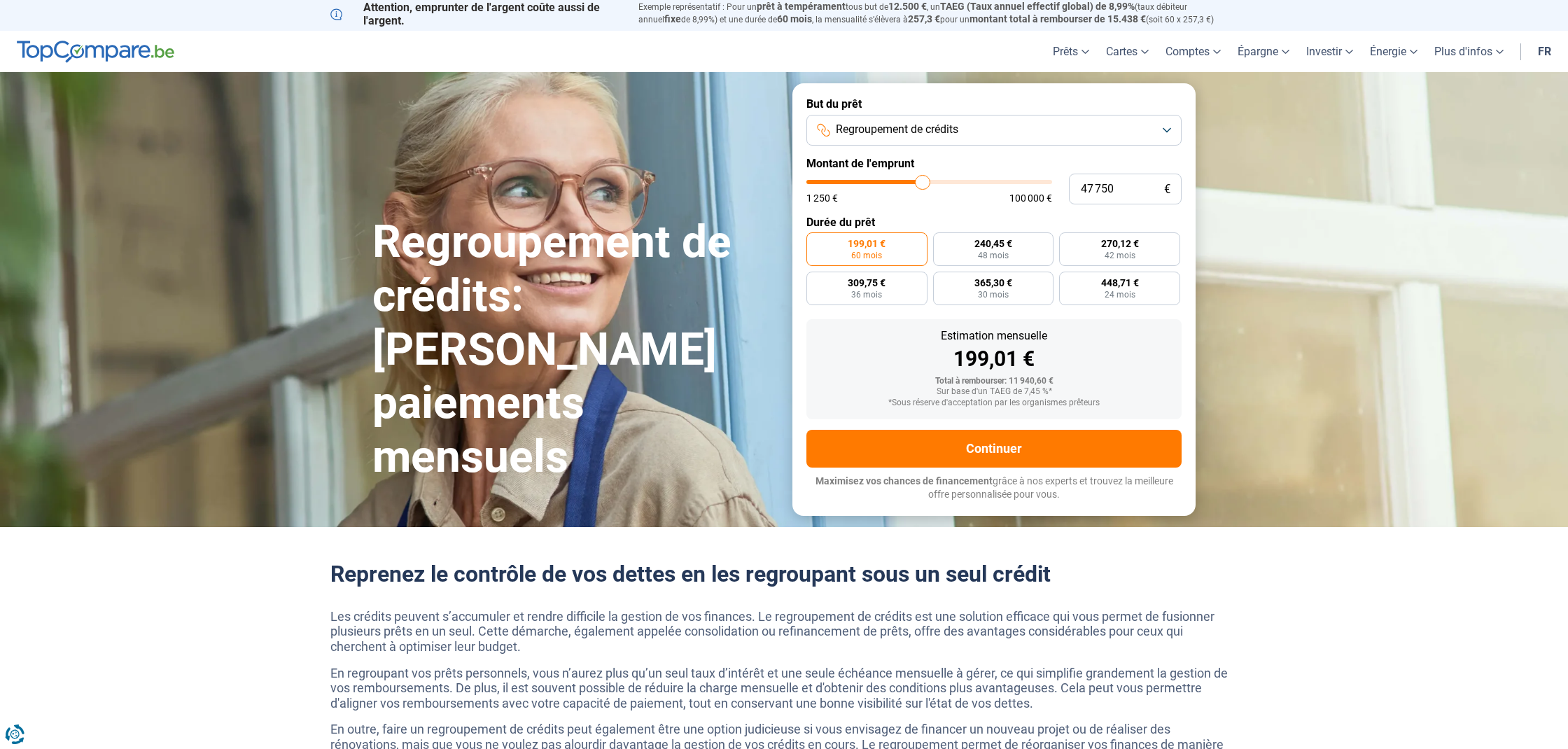
type input "48 000"
type input "48000"
type input "48 250"
type input "48250"
type input "48 750"
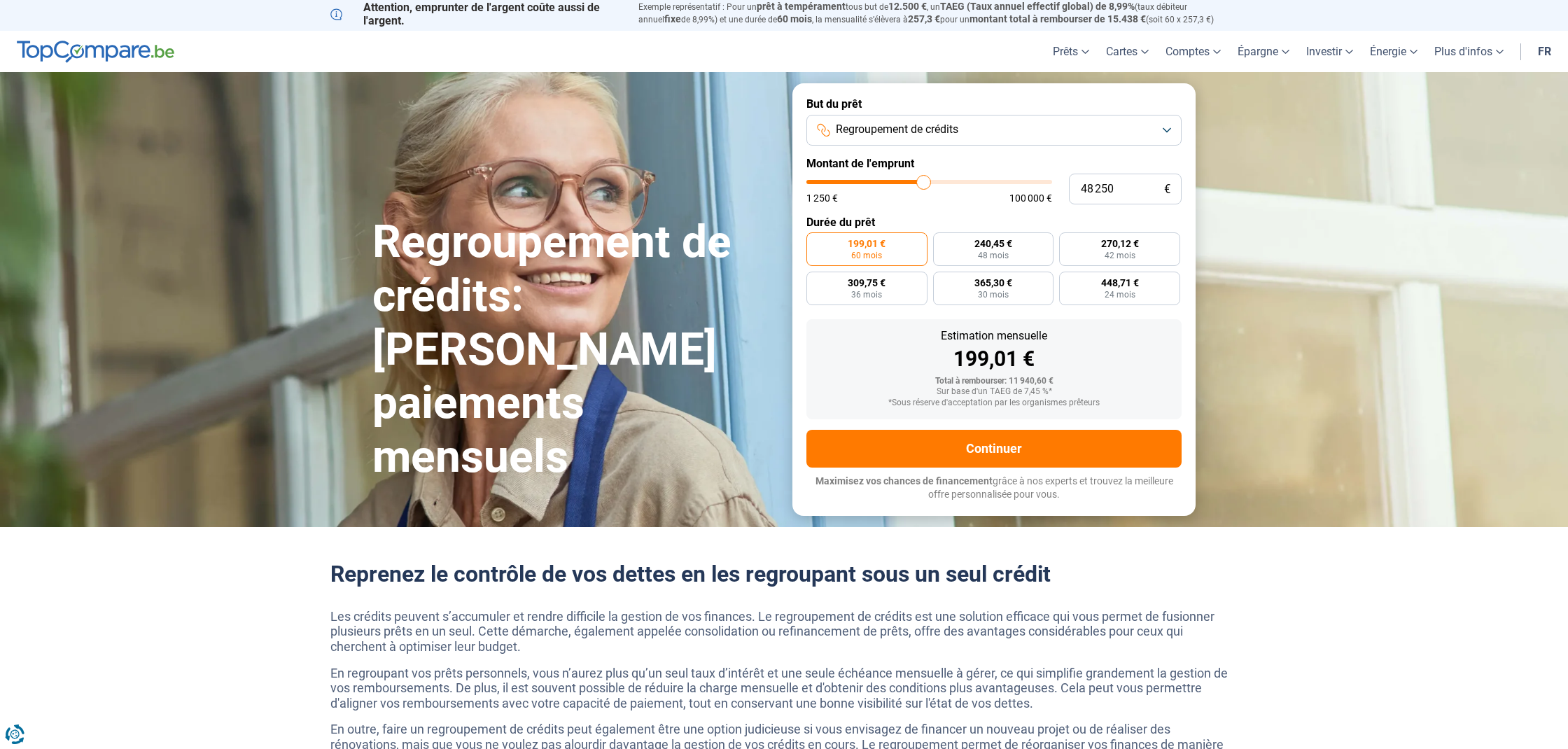
type input "48750"
type input "49 000"
type input "49000"
type input "49 250"
type input "49250"
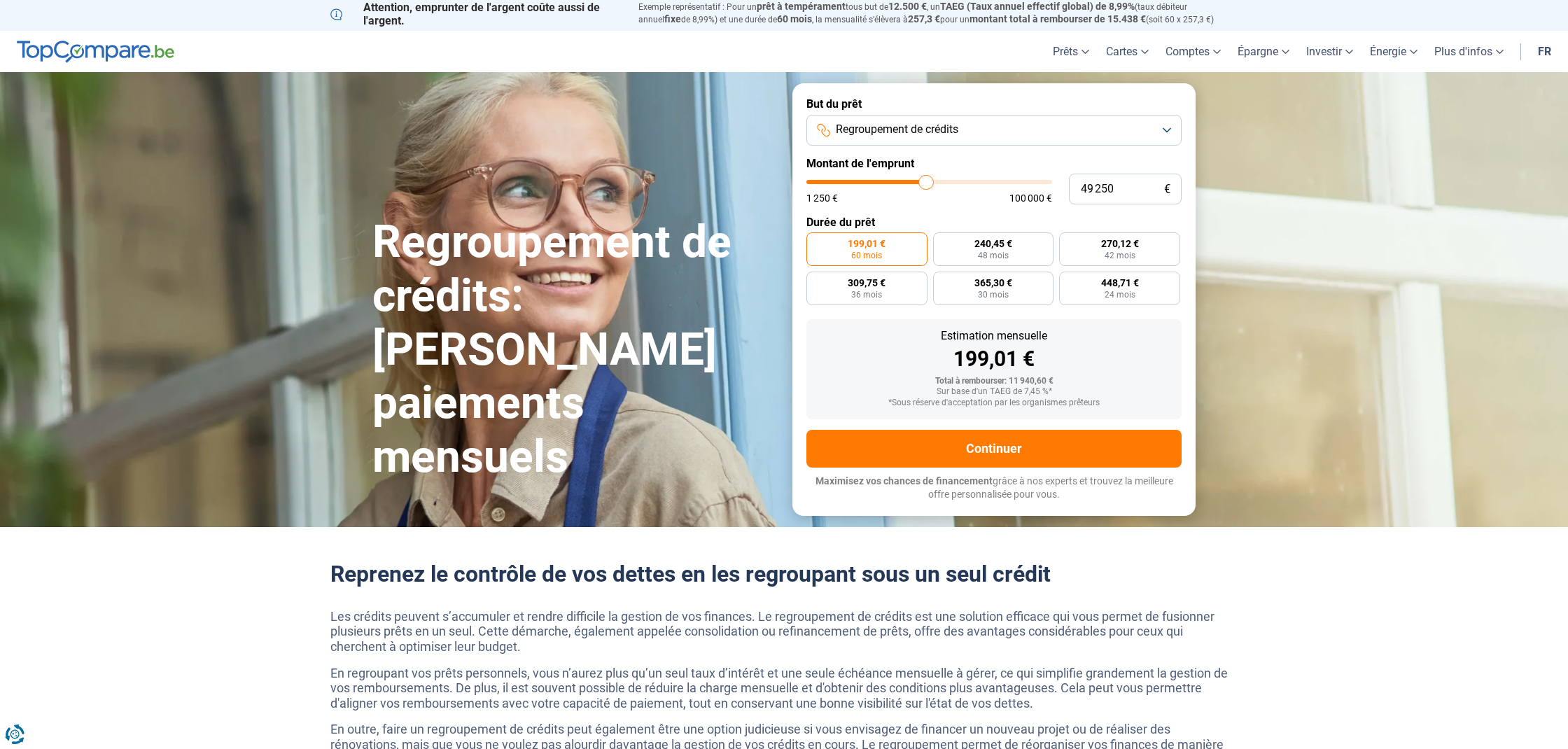
type input "49 500"
type input "49500"
type input "49 750"
type input "49750"
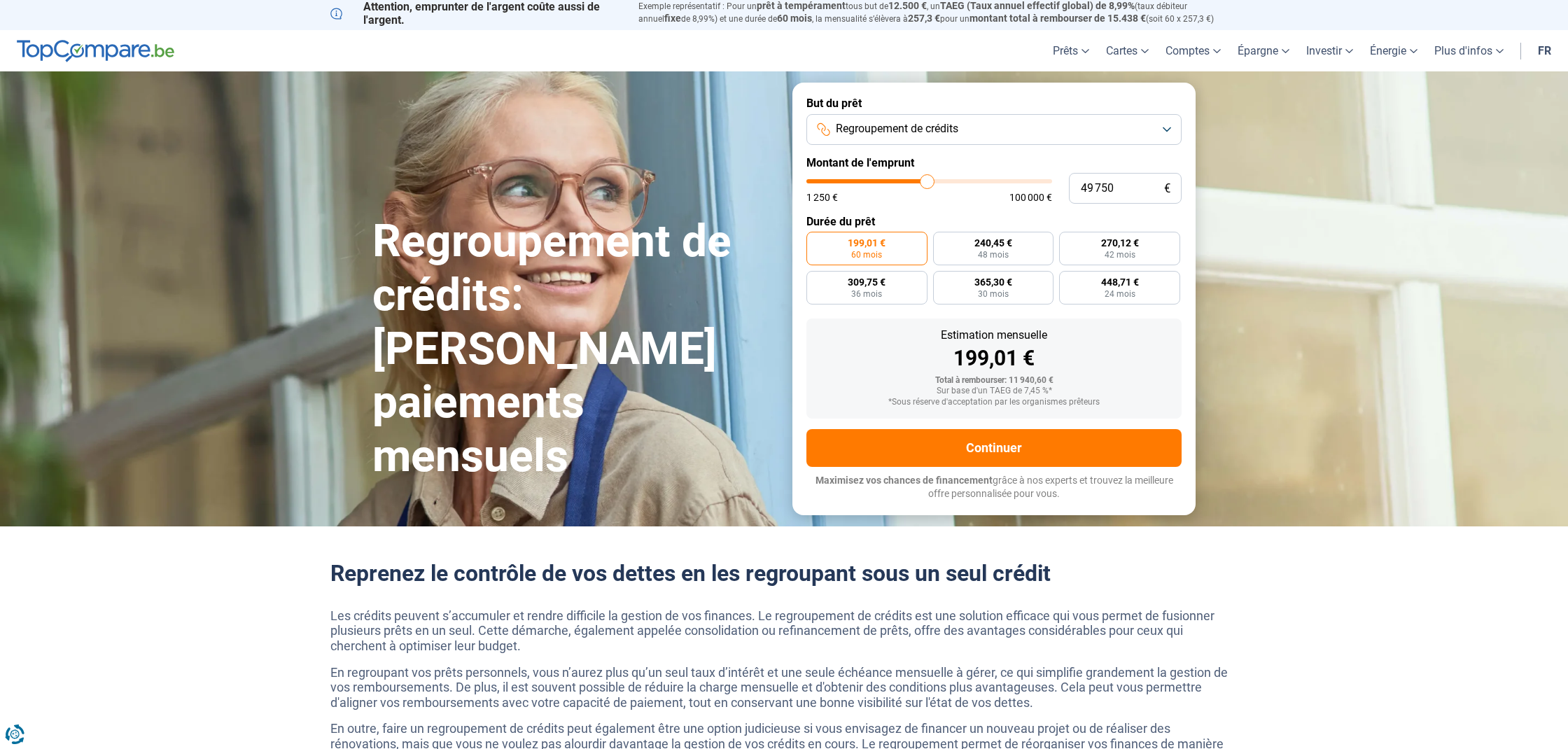
type input "50 250"
type input "50250"
type input "50 500"
type input "50500"
type input "50 750"
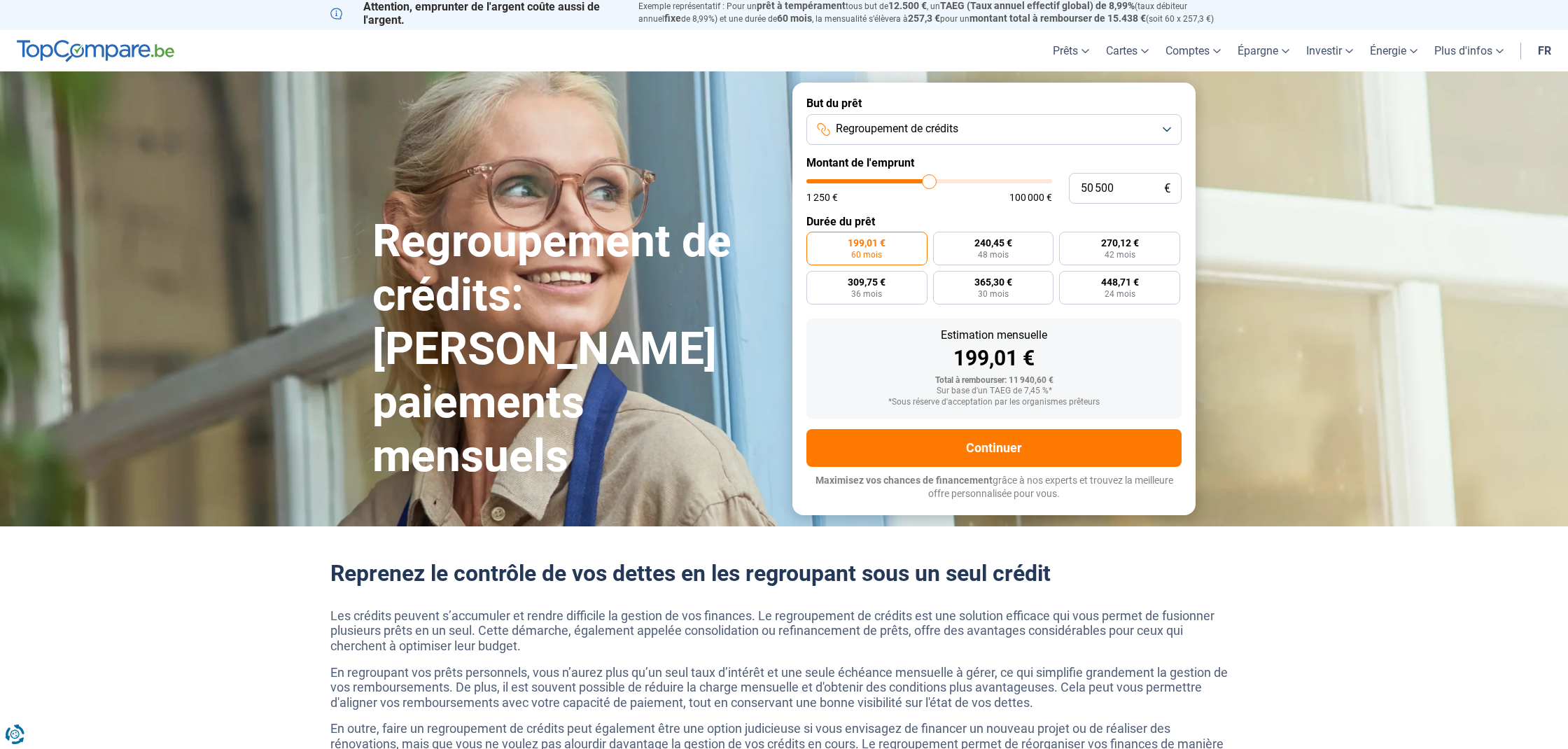
type input "50750"
type input "51 000"
type input "51000"
type input "51 250"
type input "51250"
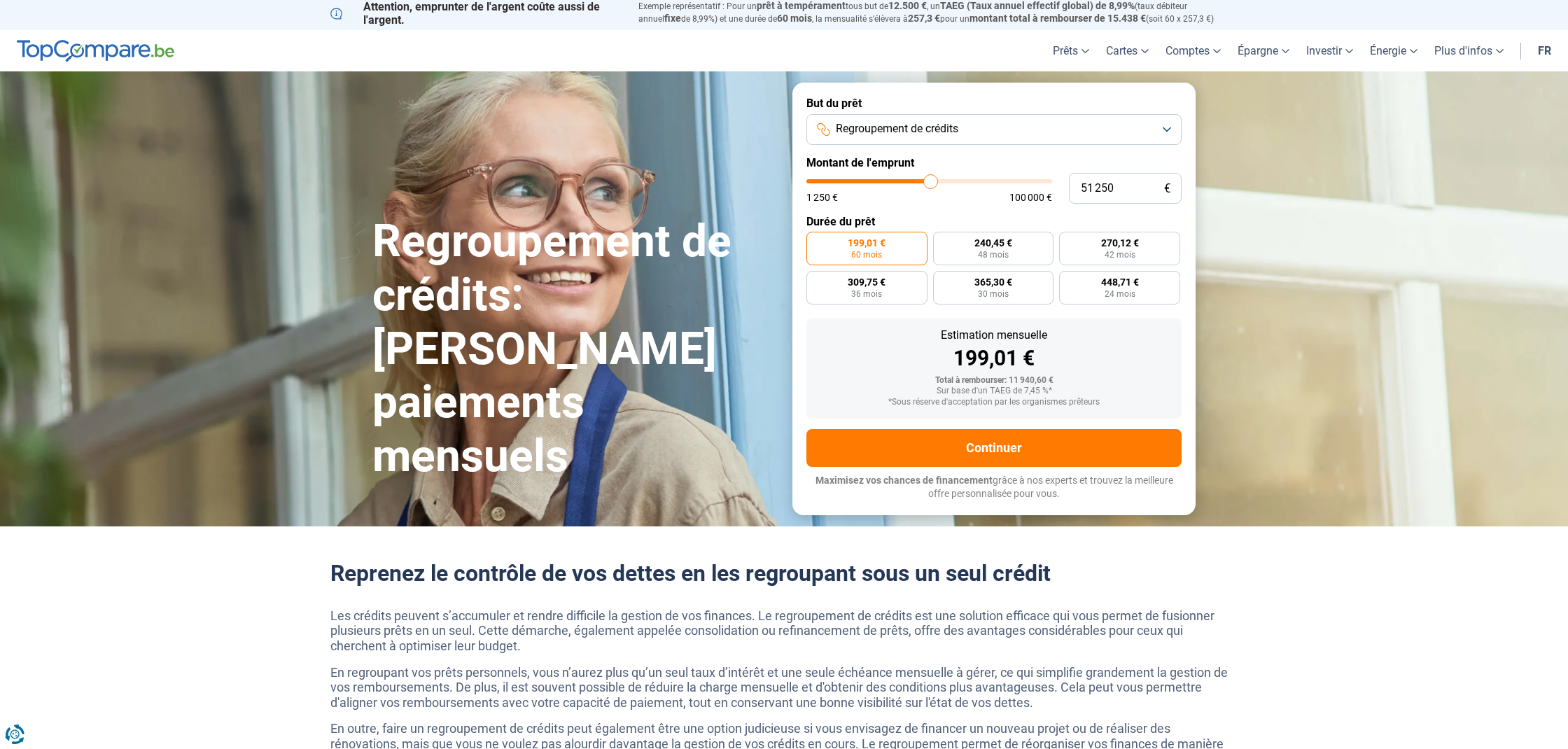
type input "51 750"
type input "51750"
type input "52 000"
type input "52000"
type input "52 250"
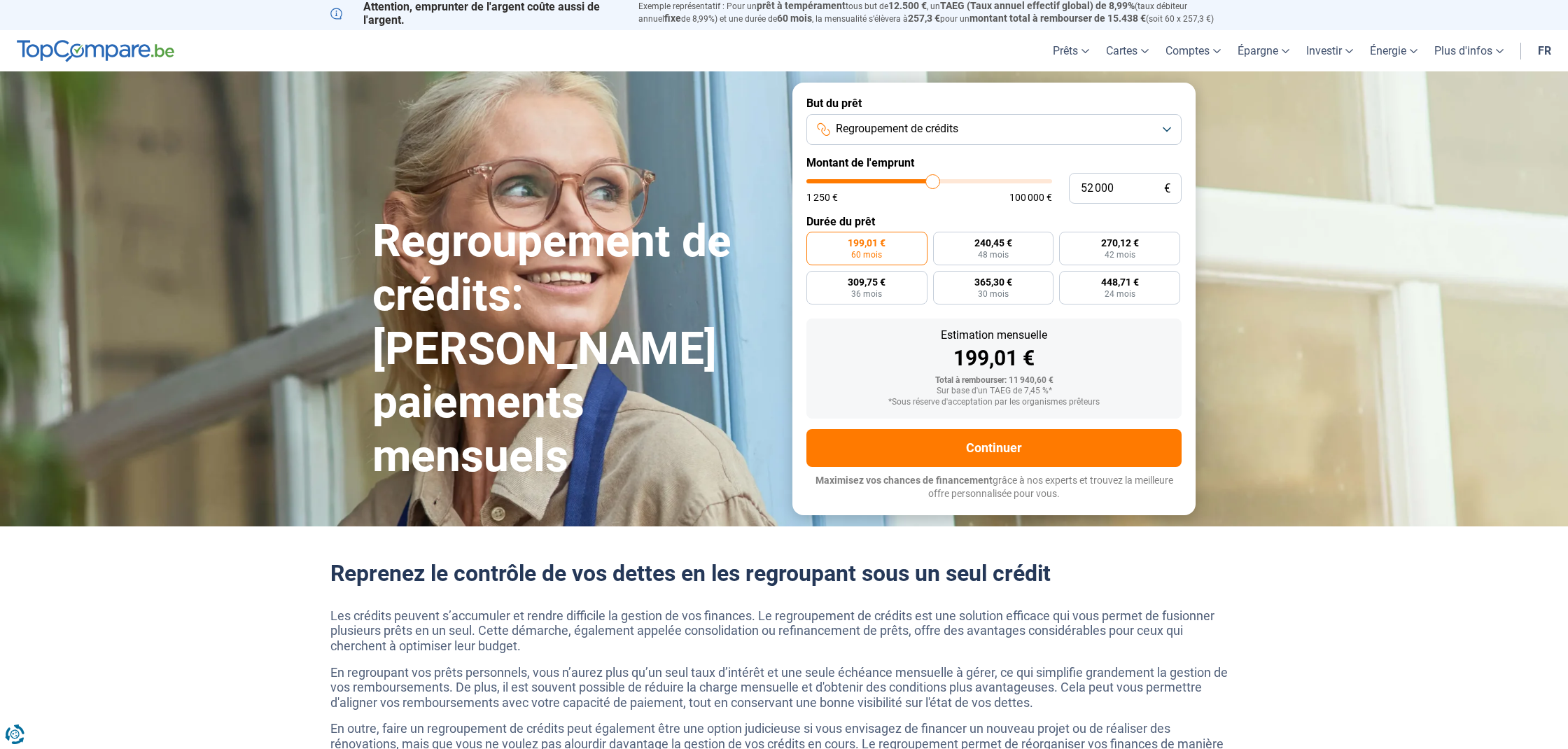
type input "52250"
type input "52 500"
type input "52500"
type input "52 750"
type input "52750"
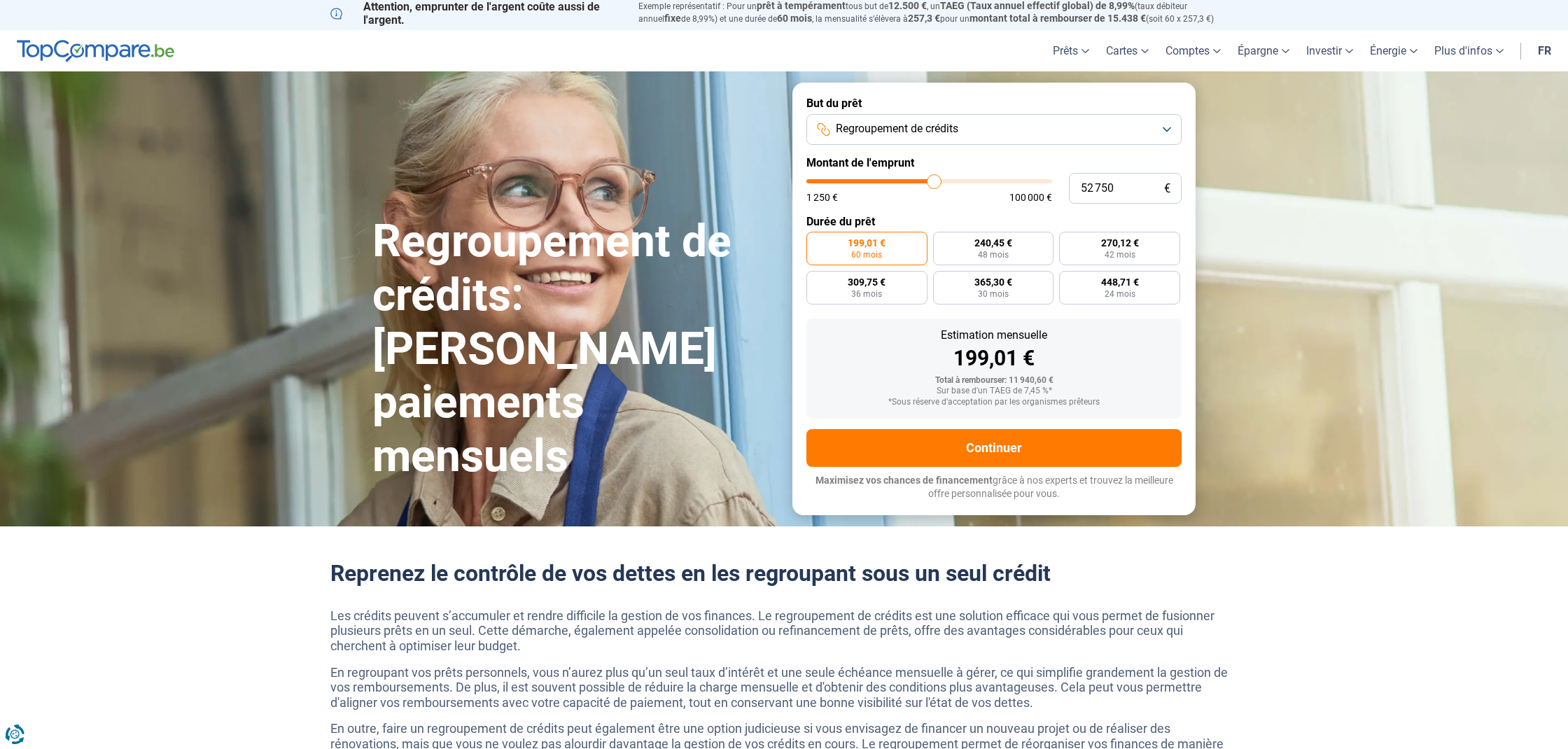
type input "53 250"
type input "53250"
type input "53 500"
type input "53500"
type input "53 750"
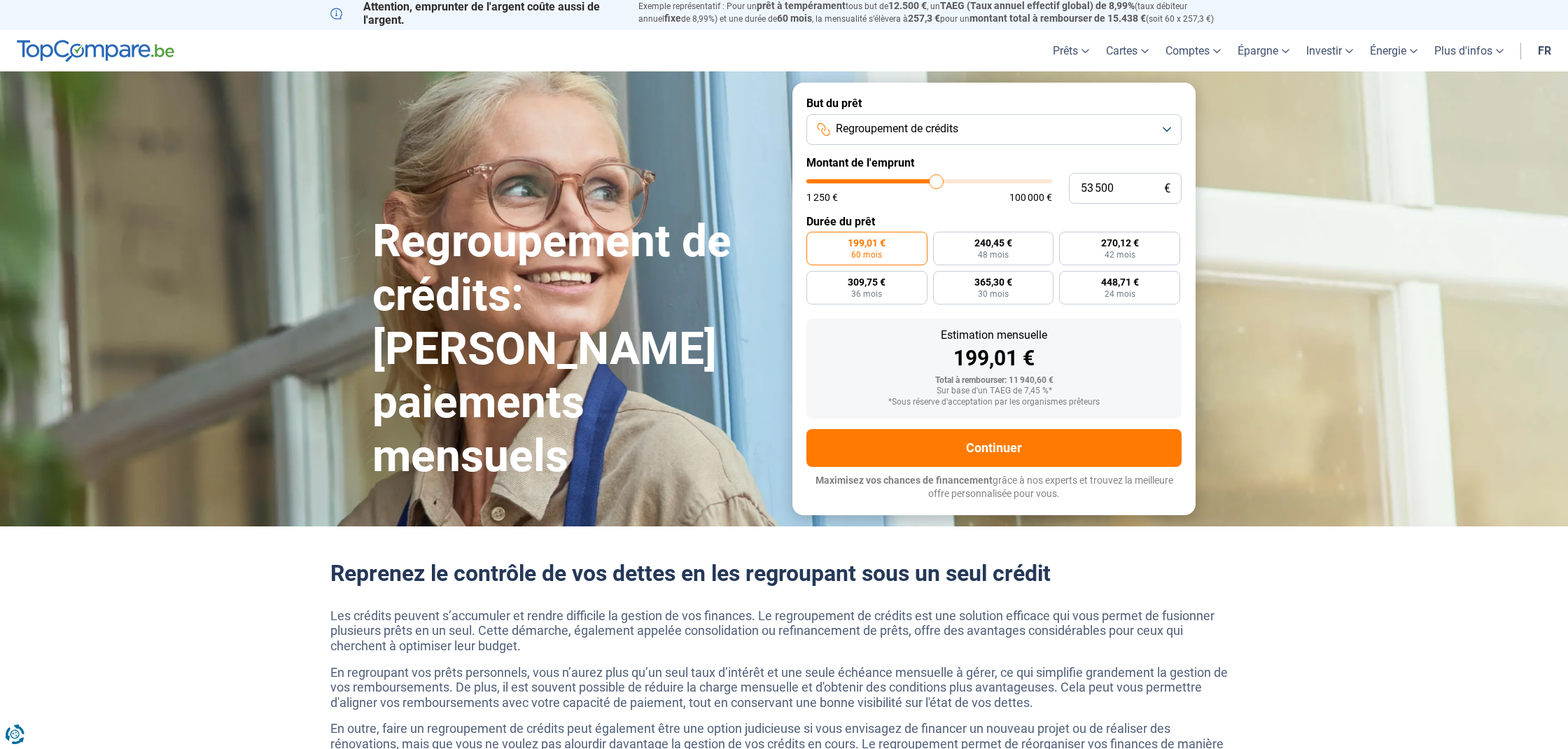
type input "53750"
type input "54 000"
type input "54000"
type input "54 250"
type input "54250"
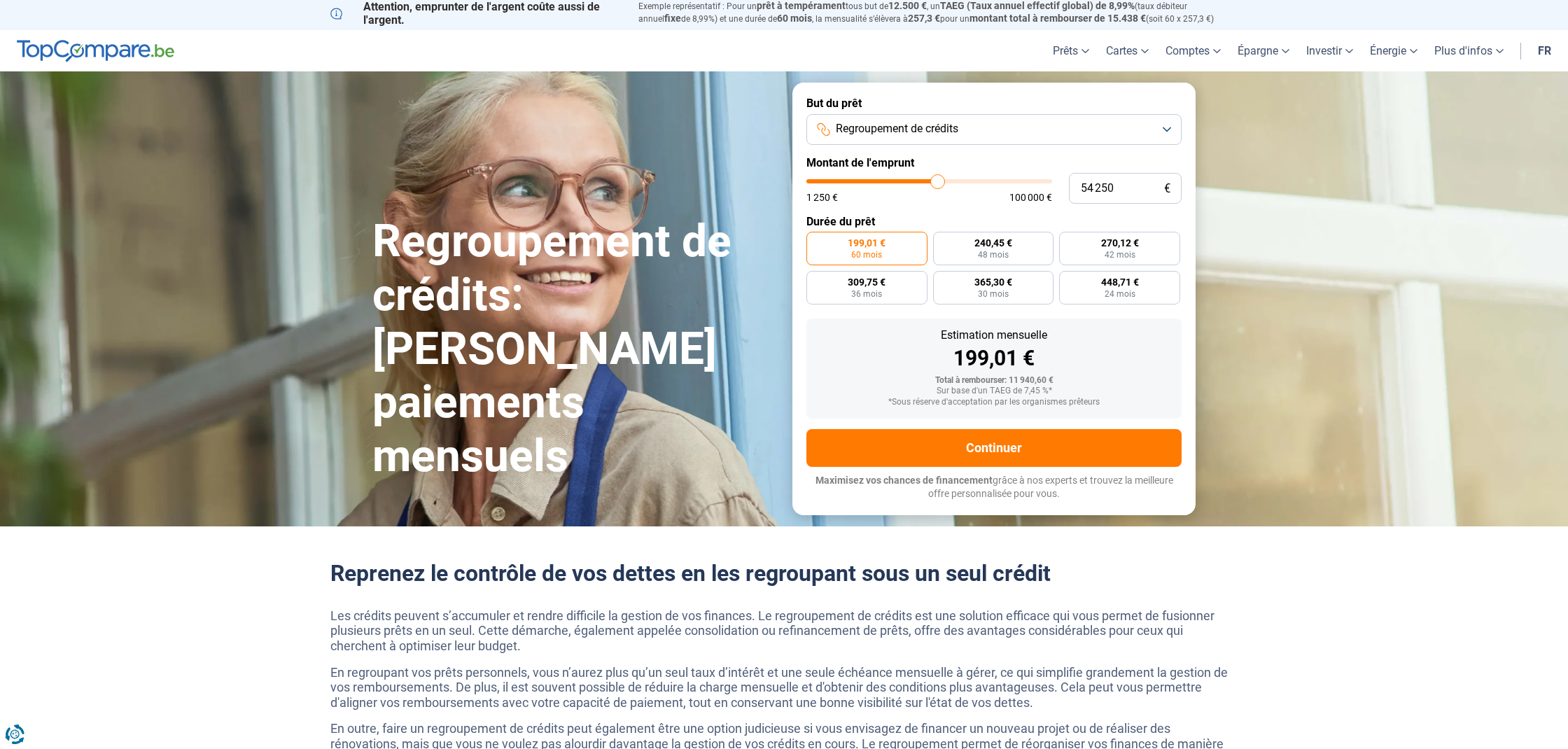
type input "54 750"
type input "54750"
type input "55 000"
type input "55000"
type input "55 250"
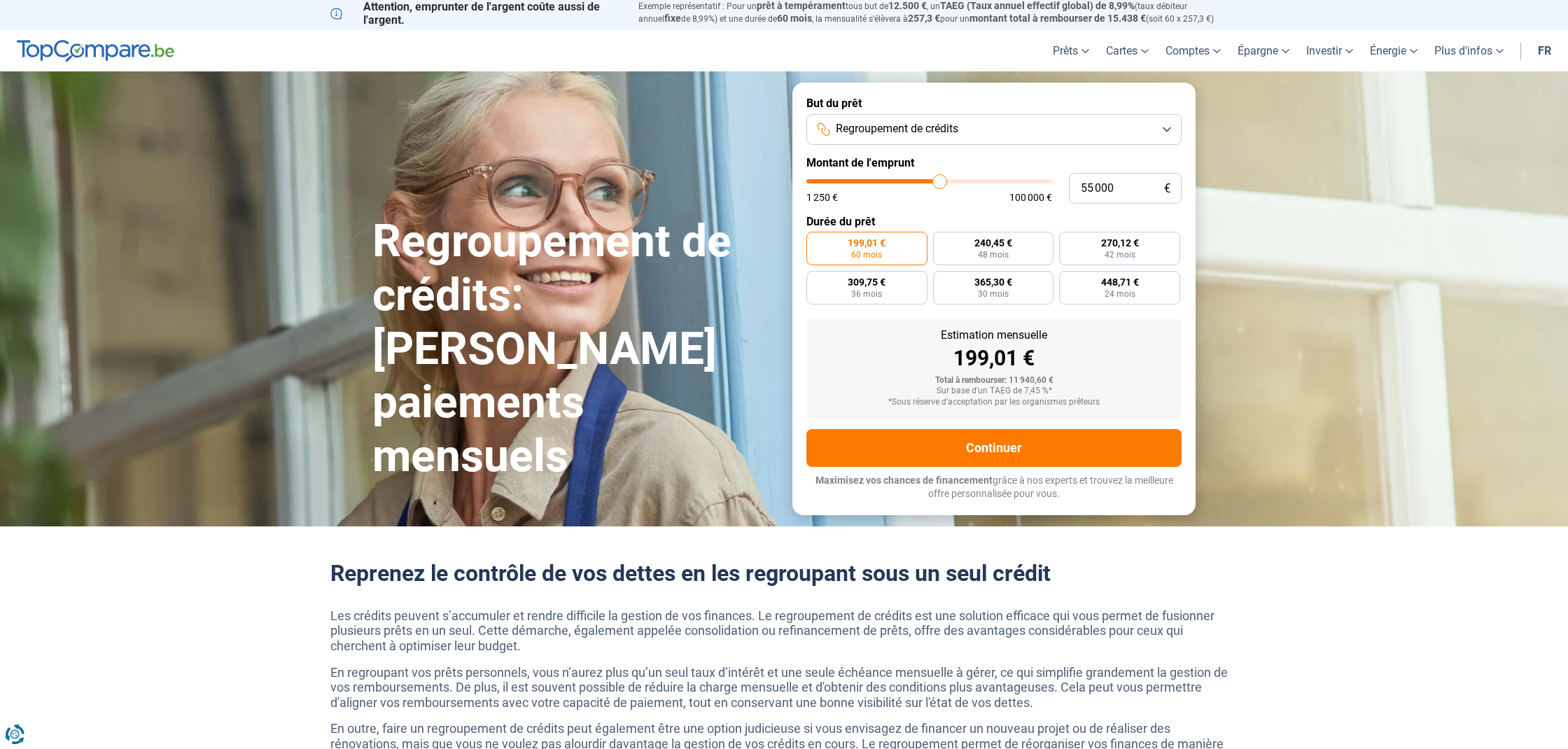
type input "55250"
type input "55 500"
type input "55500"
type input "55 750"
type input "55750"
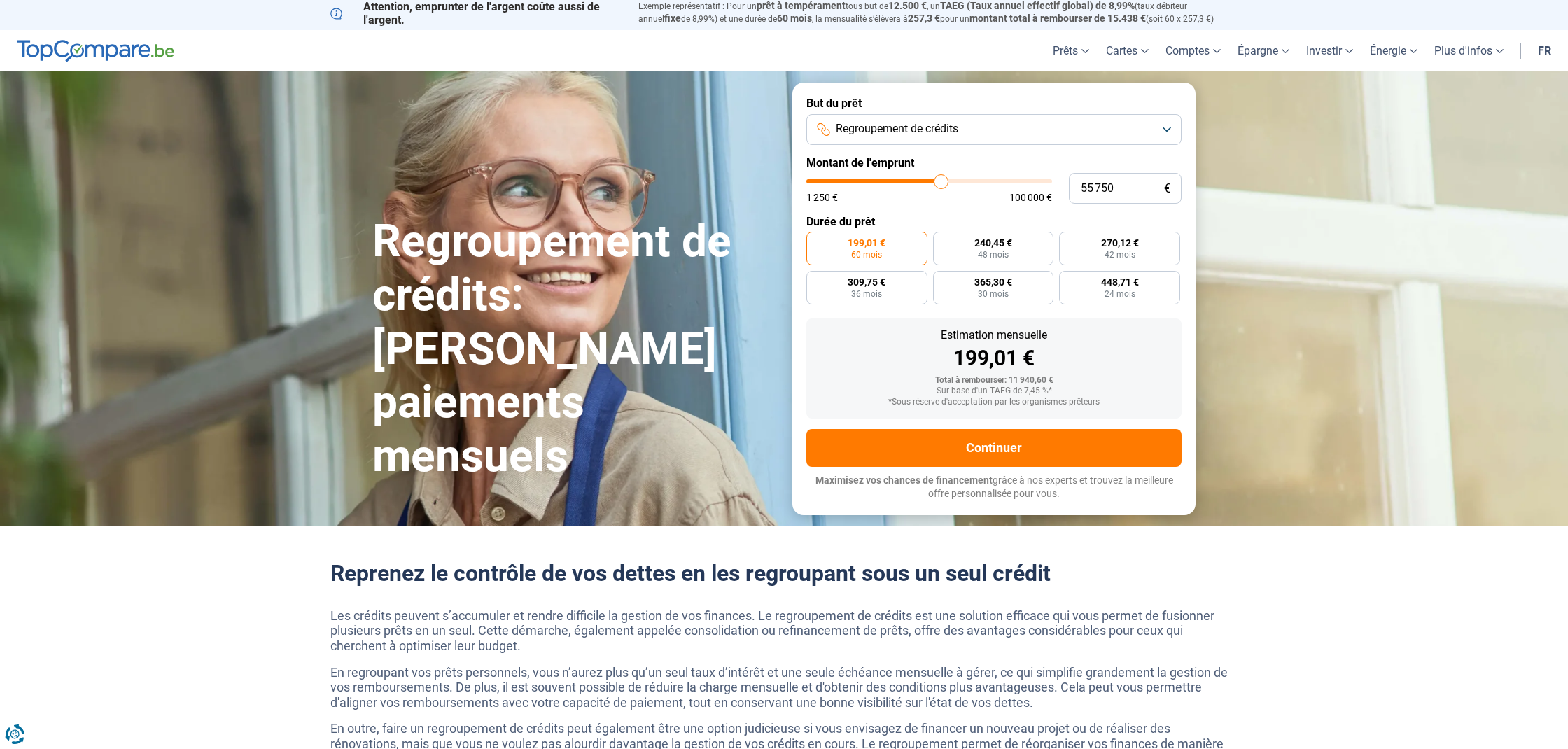
type input "56 250"
type input "56250"
type input "56 500"
type input "56500"
type input "56 750"
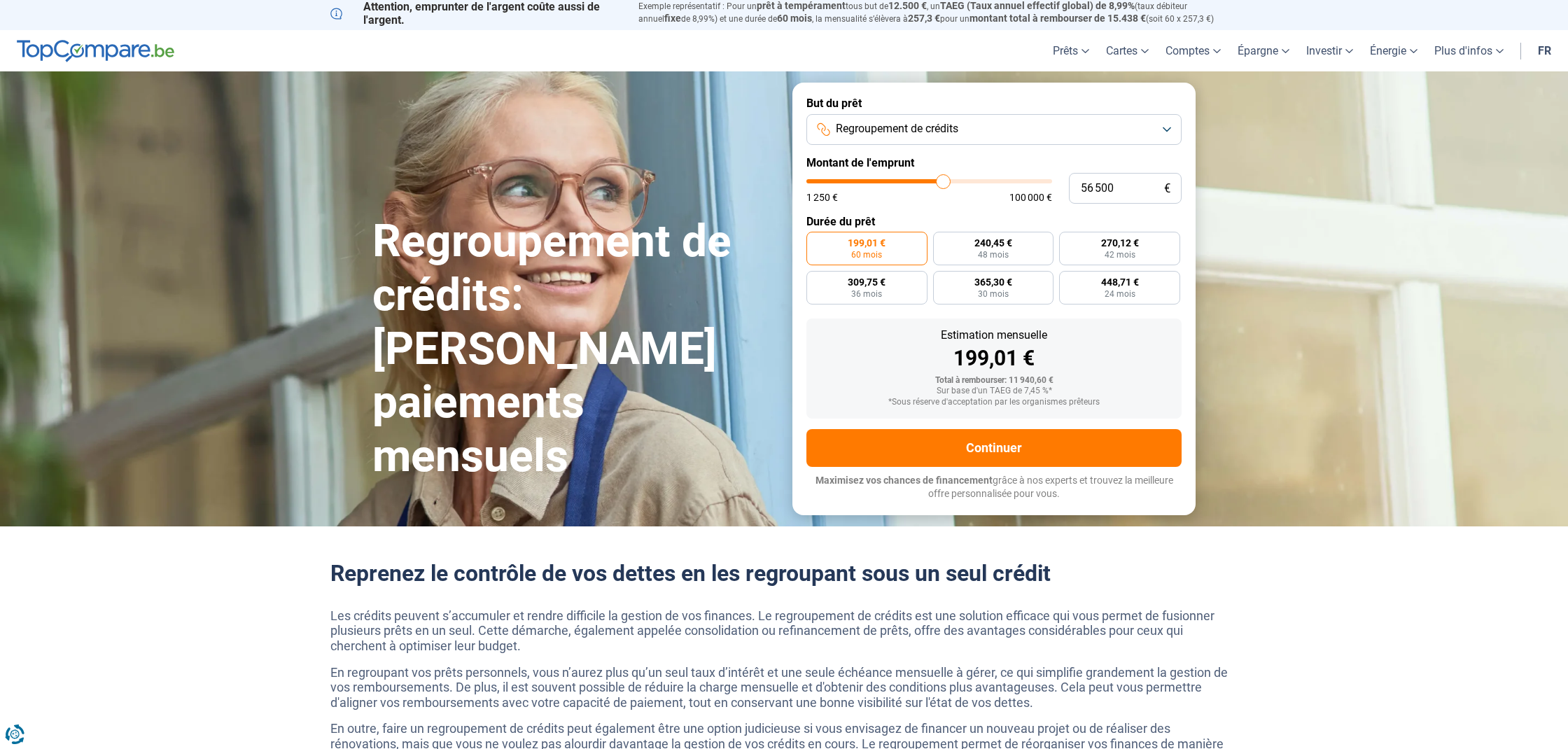
type input "56750"
type input "57 000"
type input "57000"
drag, startPoint x: 836, startPoint y: 180, endPoint x: 951, endPoint y: 187, distance: 115.2
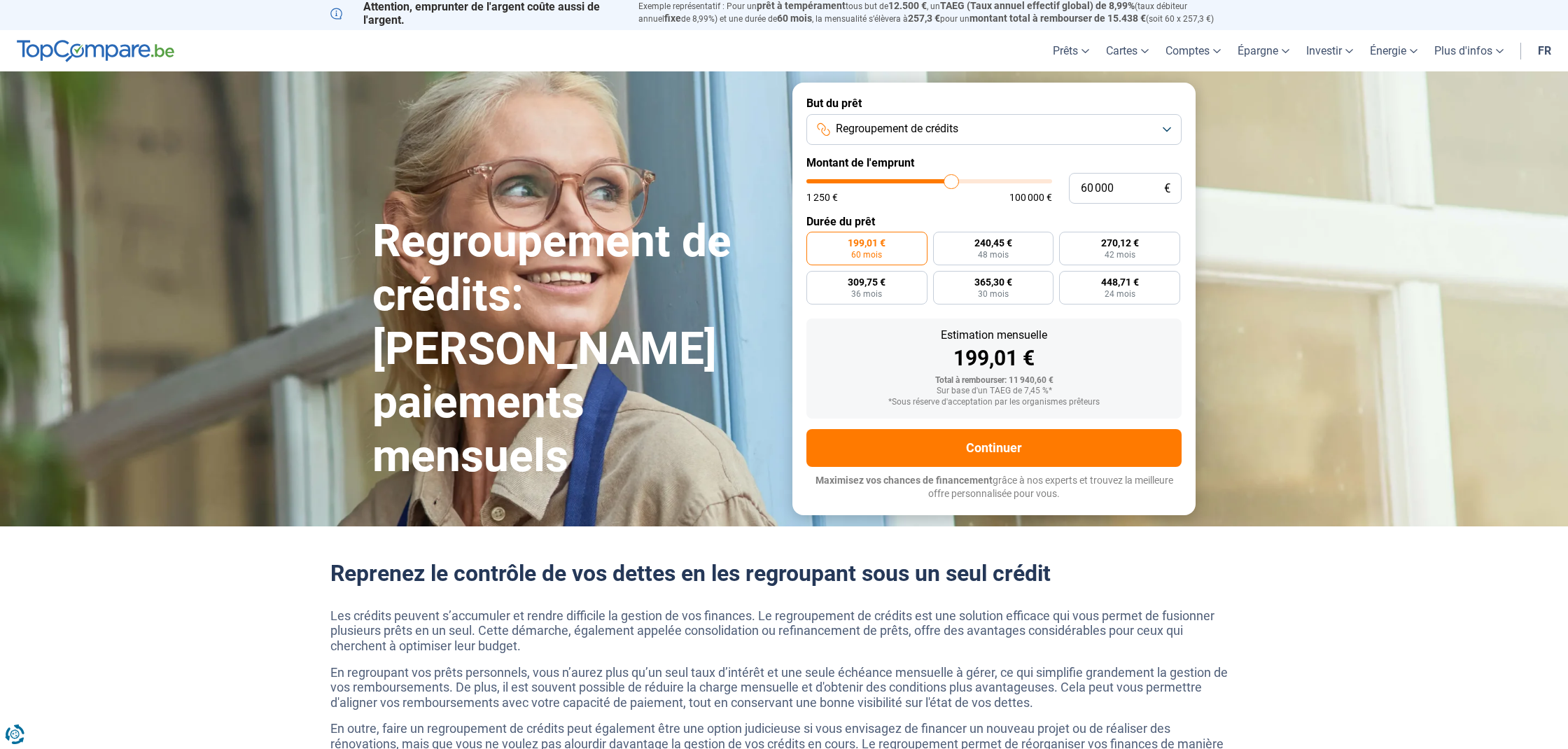
click at [951, 184] on input "range" at bounding box center [929, 181] width 246 height 4
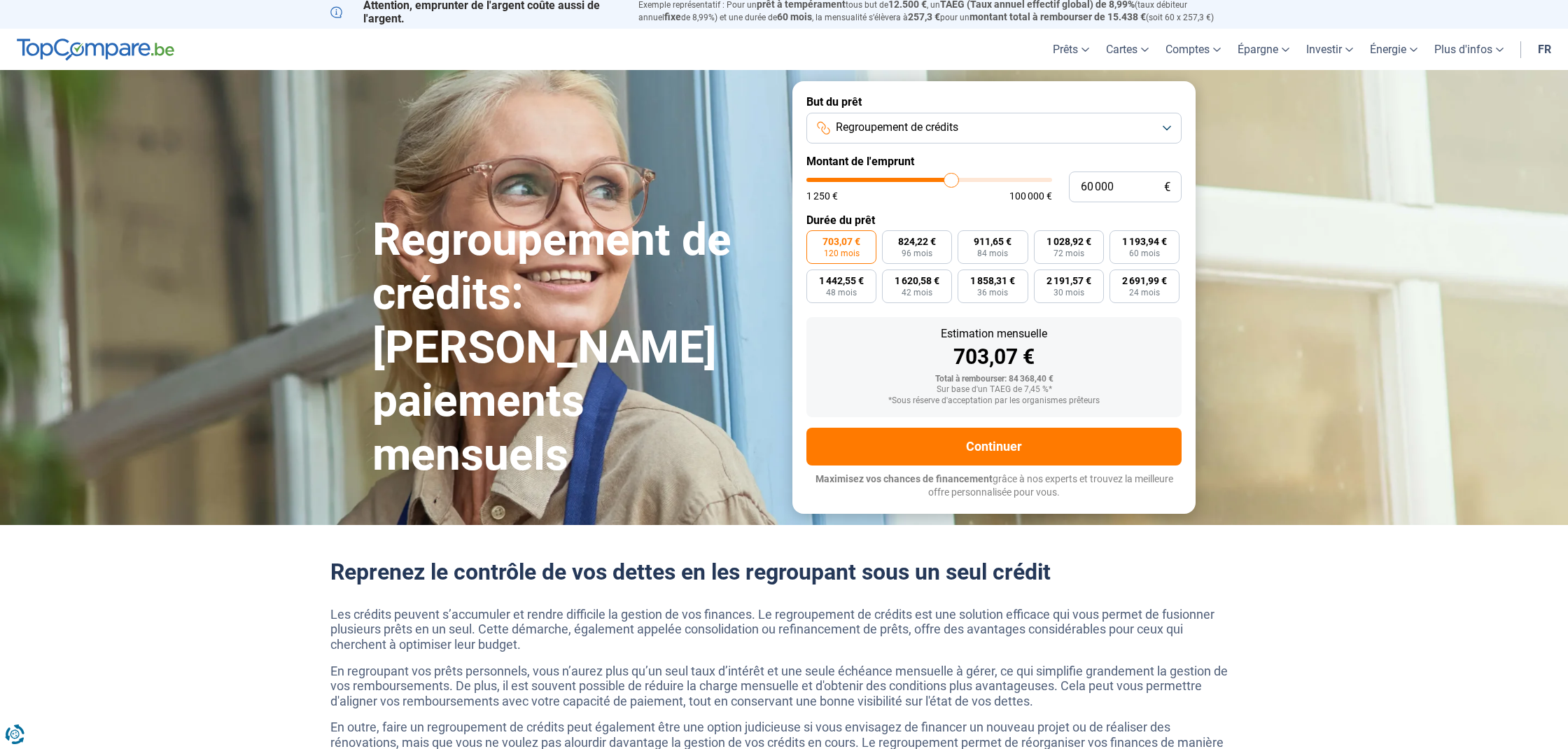
scroll to position [0, 0]
